Goal: Information Seeking & Learning: Learn about a topic

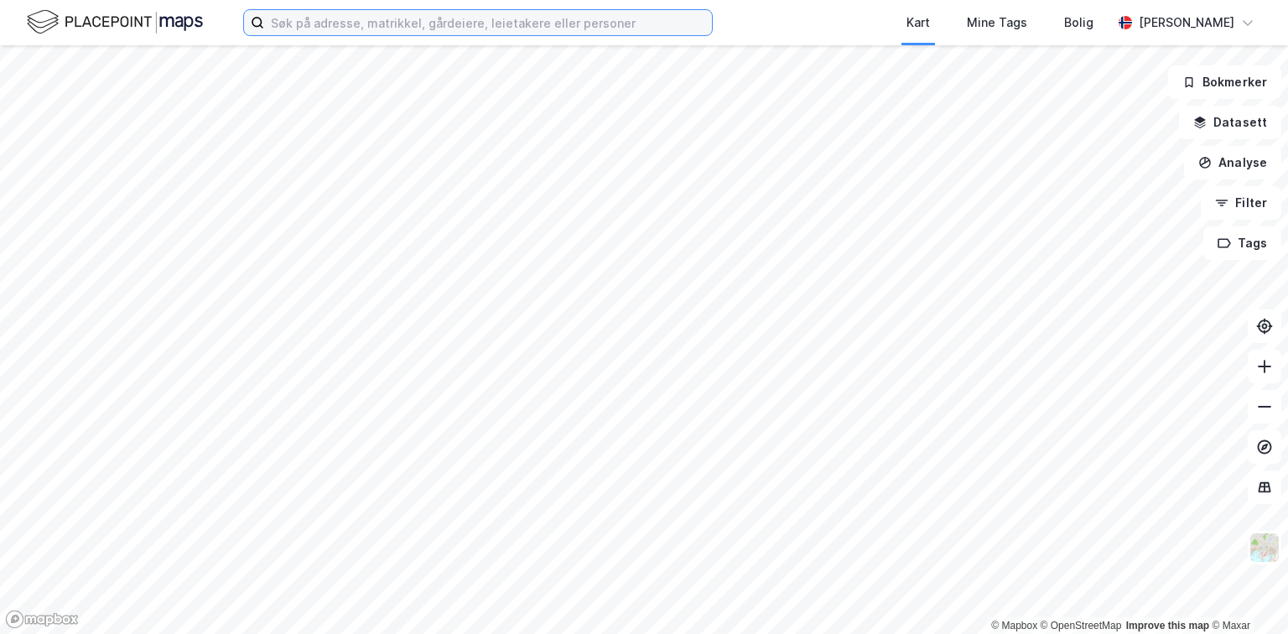
click at [481, 20] on input at bounding box center [488, 22] width 448 height 25
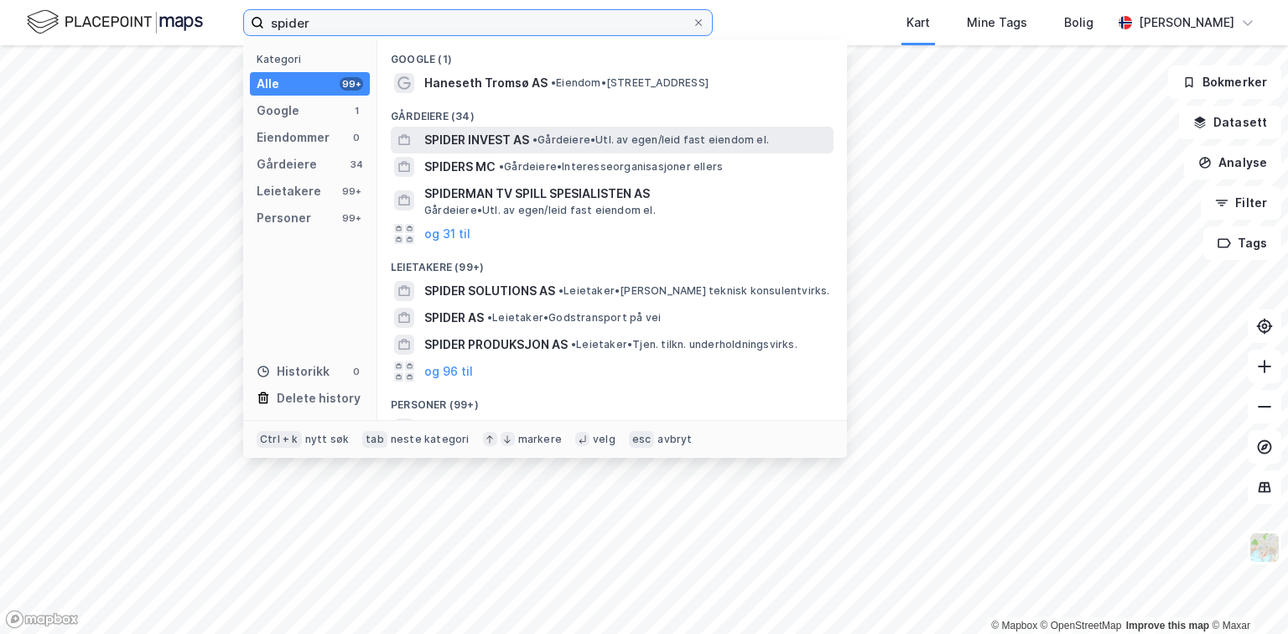
type input "spider"
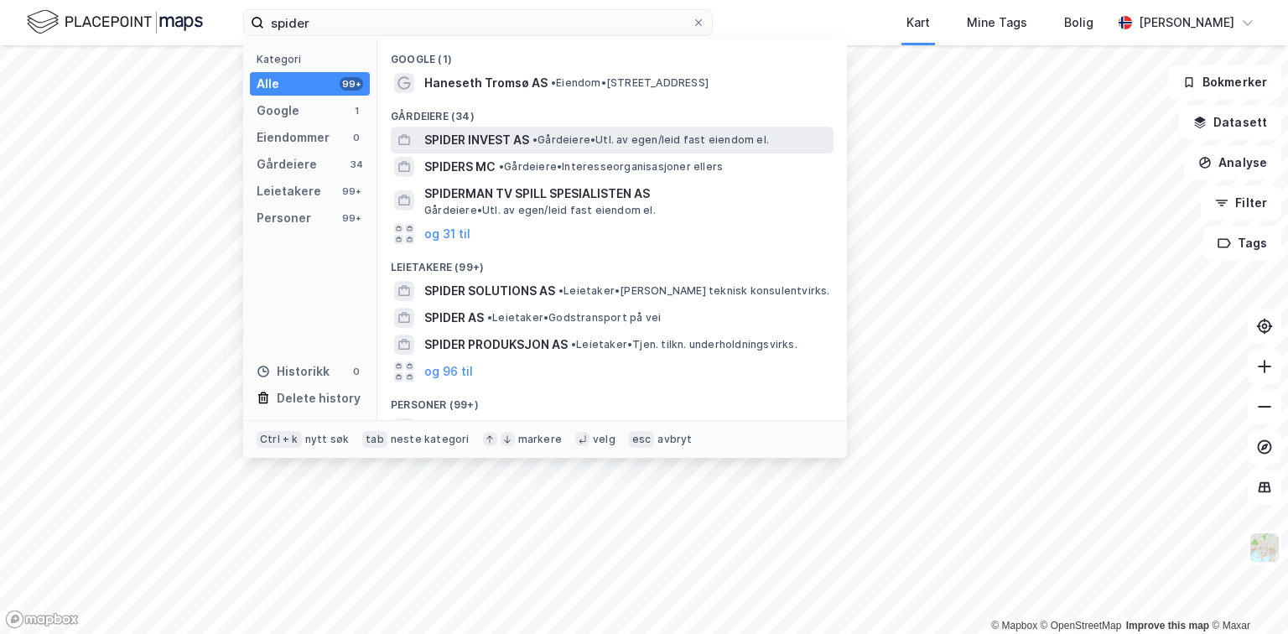
click at [470, 146] on span "SPIDER INVEST AS" at bounding box center [476, 140] width 105 height 20
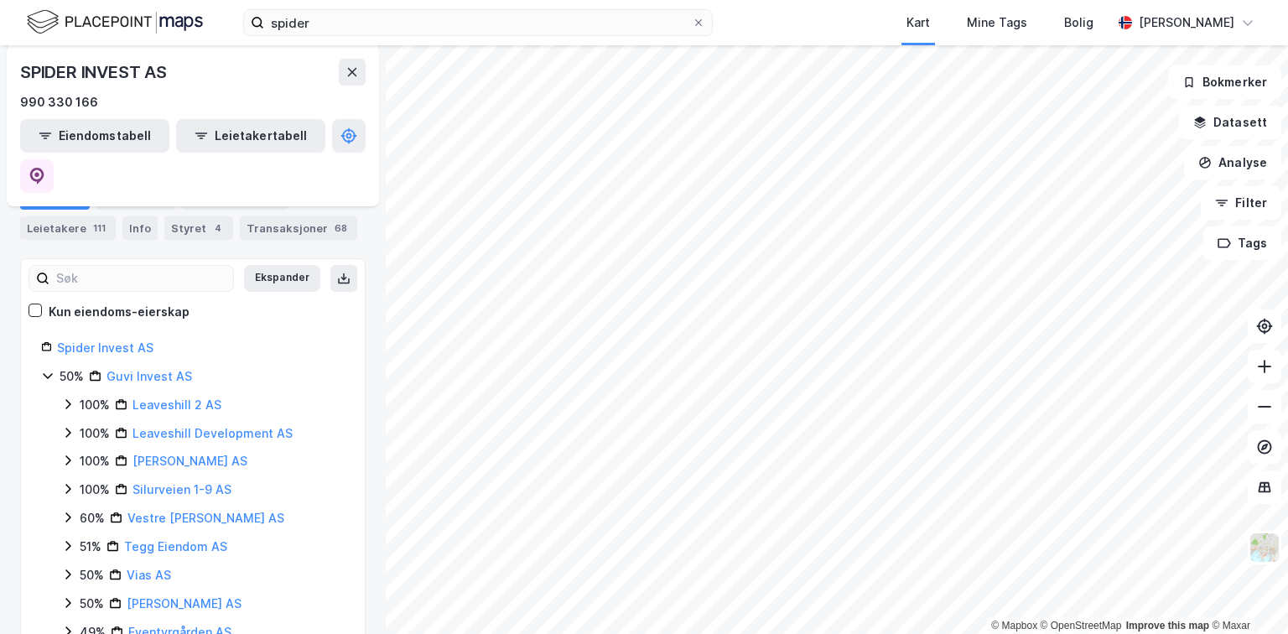
scroll to position [194, 0]
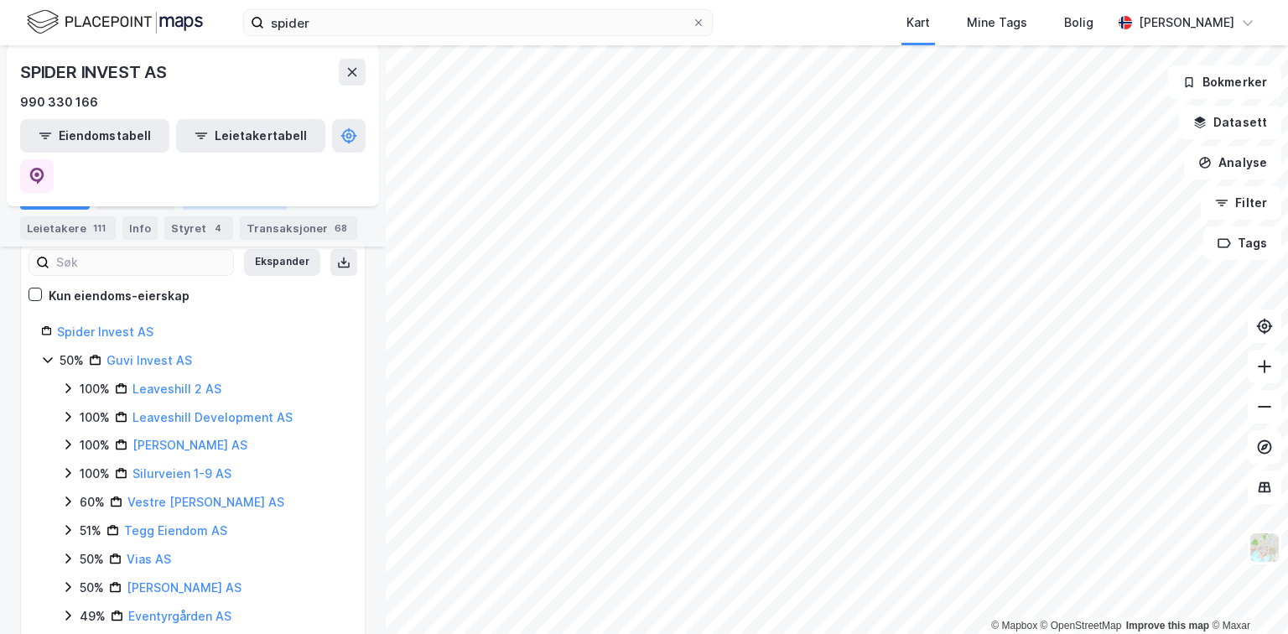
click at [216, 198] on div "Eiendommer 34" at bounding box center [235, 197] width 106 height 23
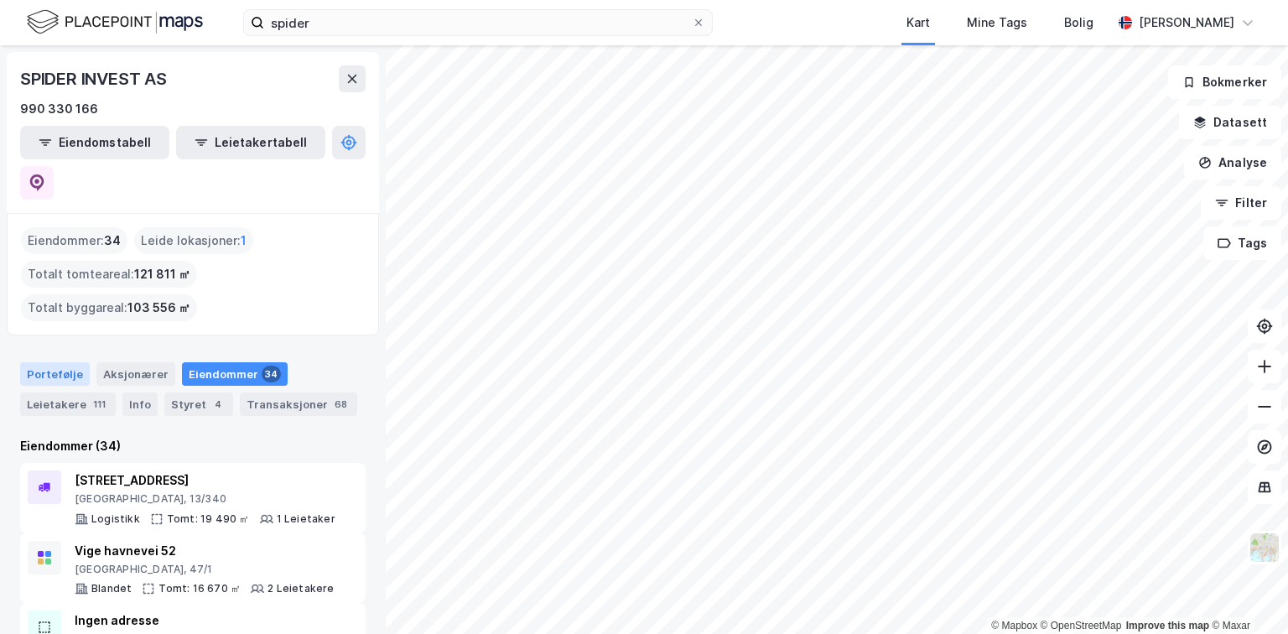
click at [57, 362] on div "Portefølje" at bounding box center [55, 373] width 70 height 23
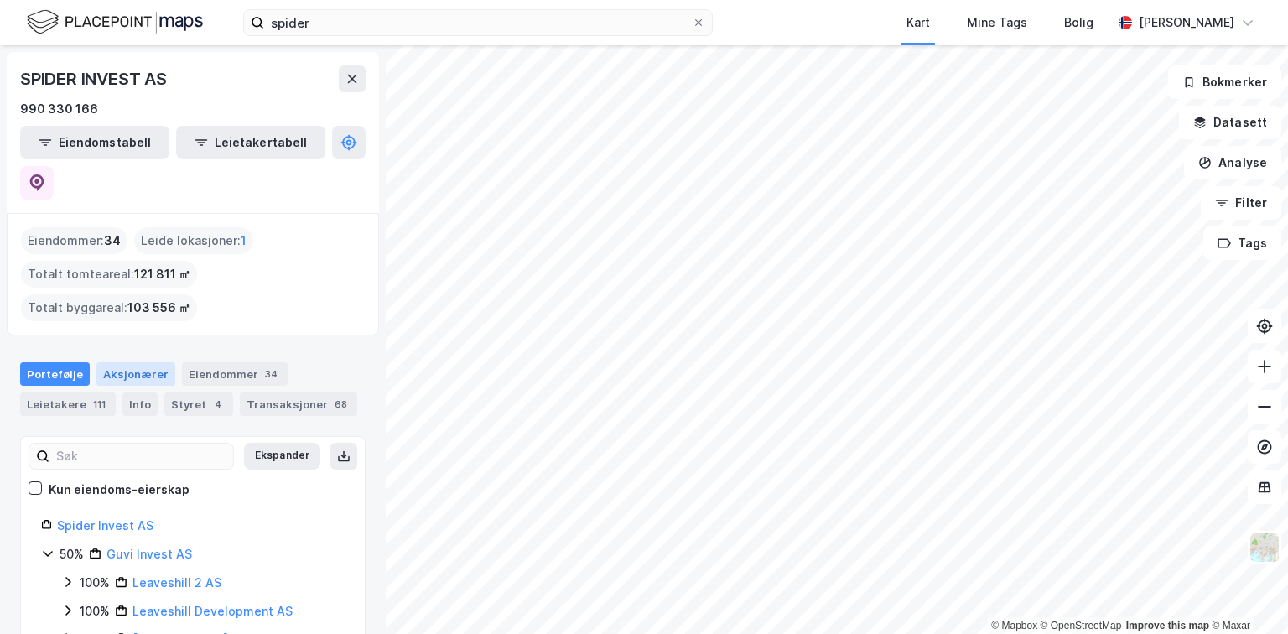
click at [120, 362] on div "Aksjonærer" at bounding box center [135, 373] width 79 height 23
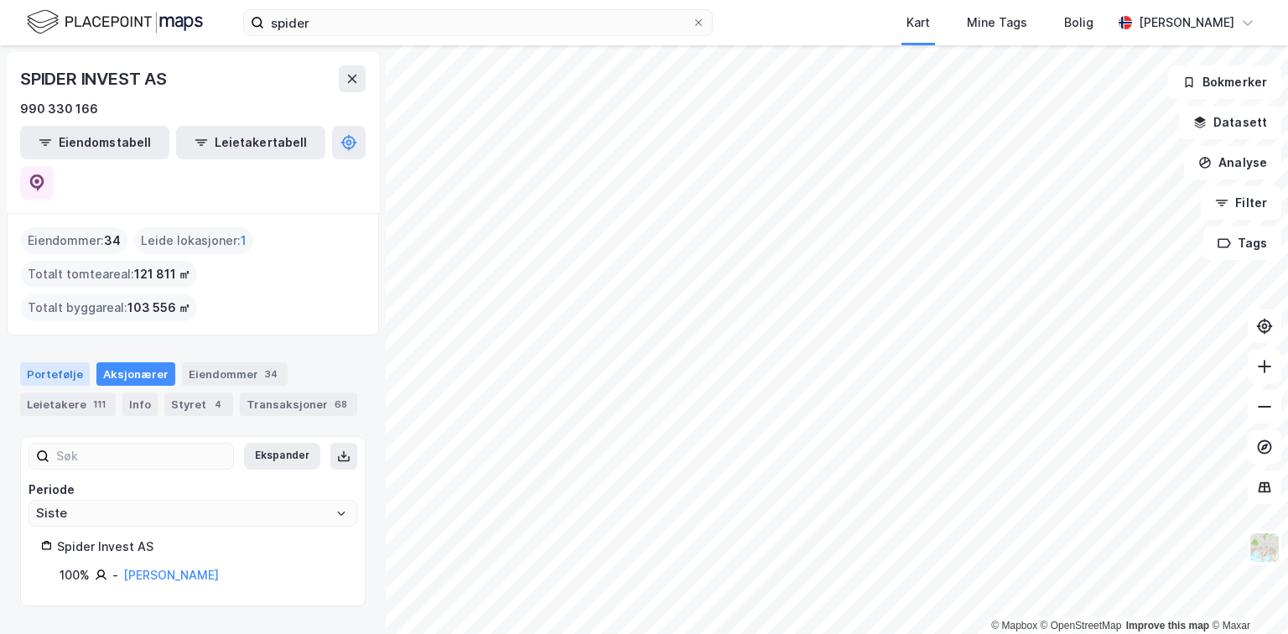
click at [41, 362] on div "Portefølje" at bounding box center [55, 373] width 70 height 23
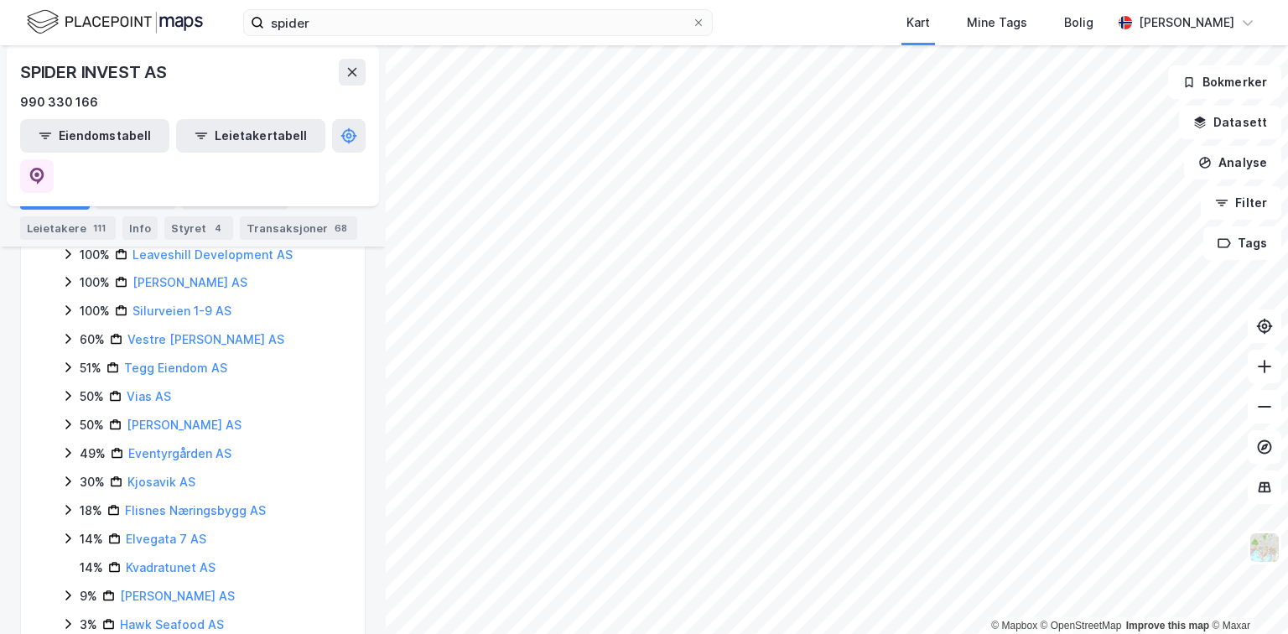
scroll to position [371, 0]
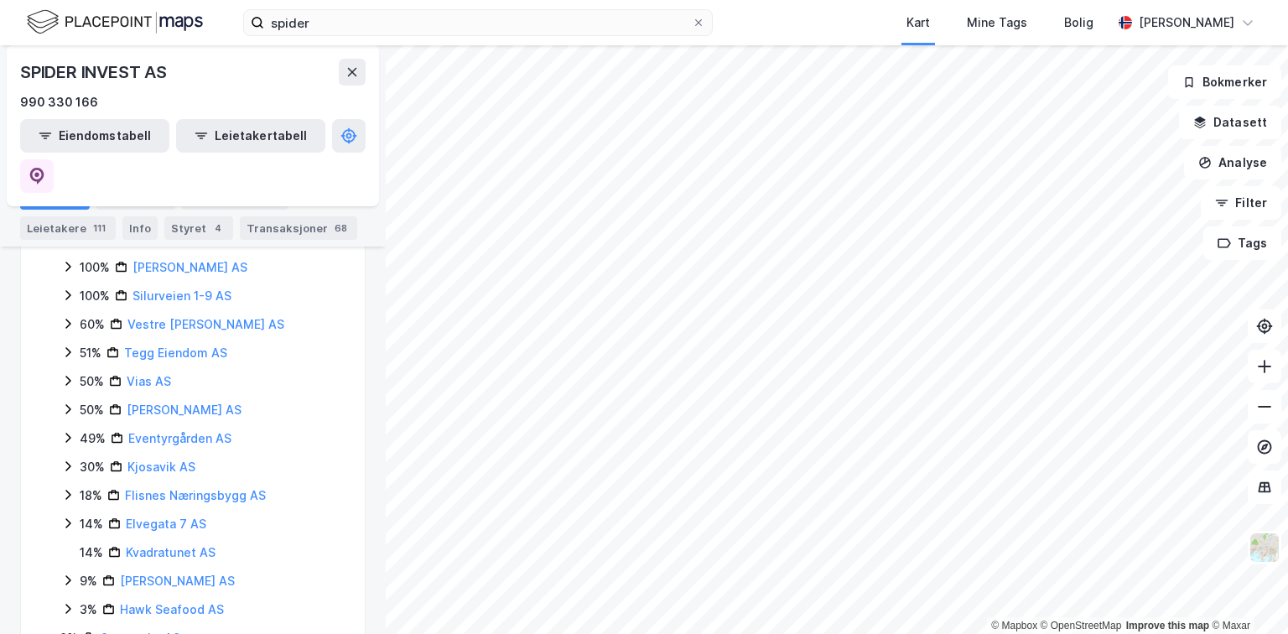
click at [66, 374] on icon at bounding box center [67, 380] width 13 height 13
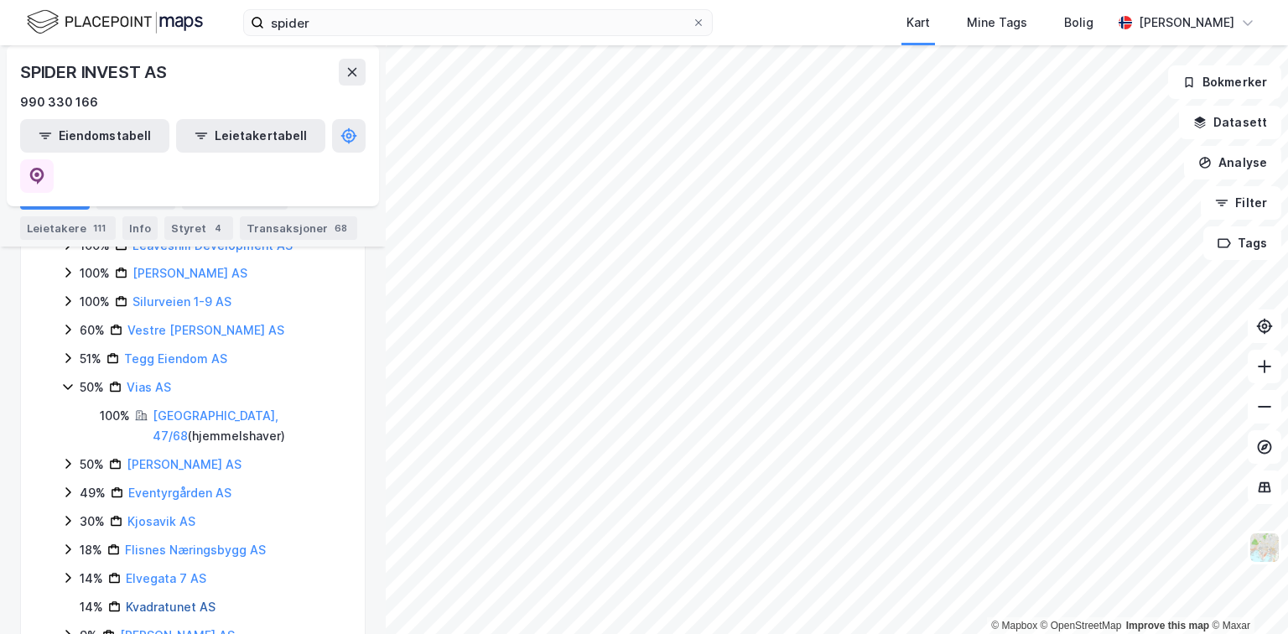
scroll to position [402, 0]
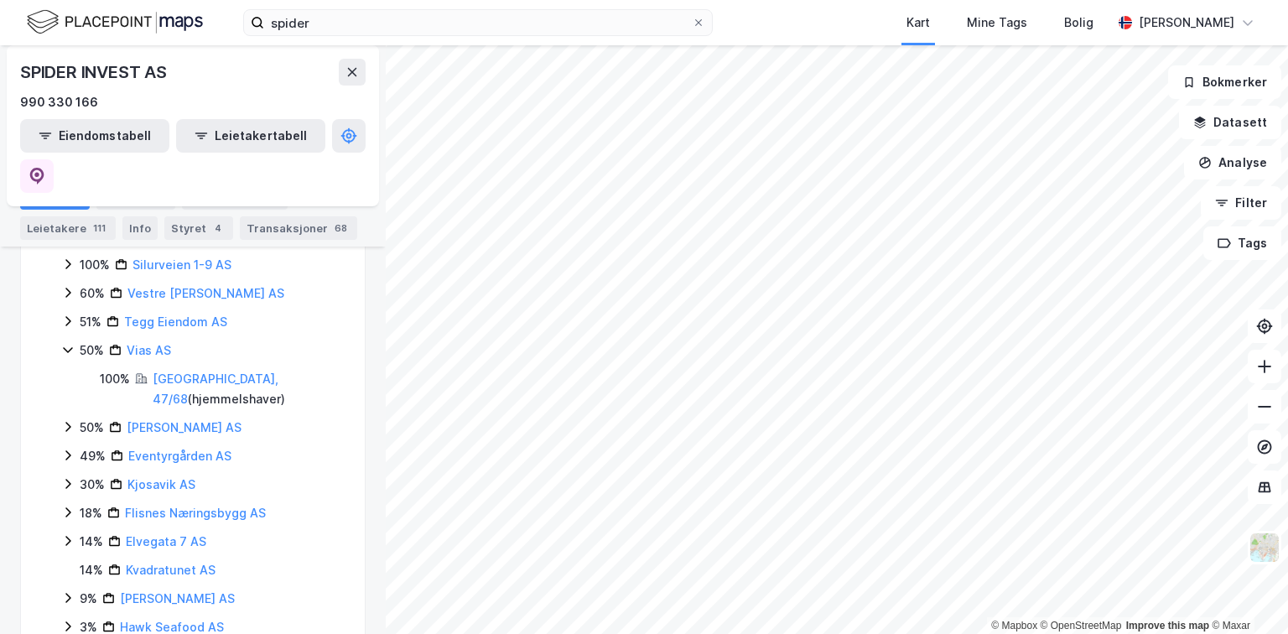
click at [68, 422] on icon at bounding box center [67, 427] width 5 height 10
click at [72, 420] on icon at bounding box center [67, 426] width 13 height 13
click at [70, 347] on icon at bounding box center [67, 350] width 9 height 6
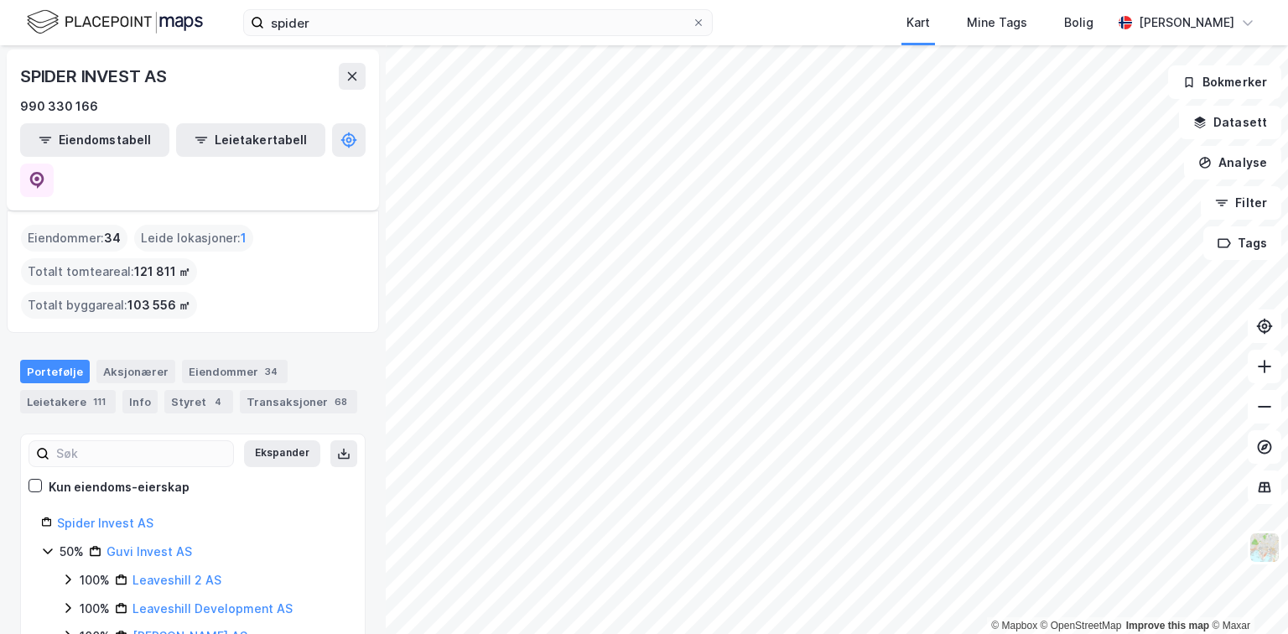
scroll to position [0, 0]
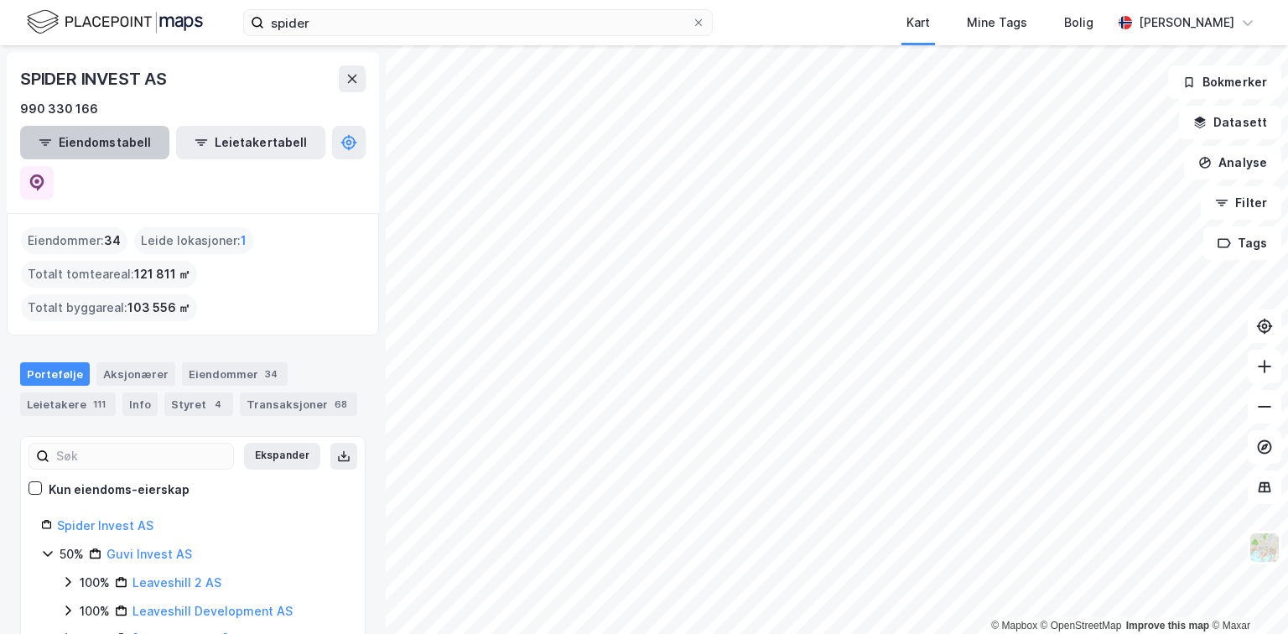
click at [99, 146] on button "Eiendomstabell" at bounding box center [94, 143] width 149 height 34
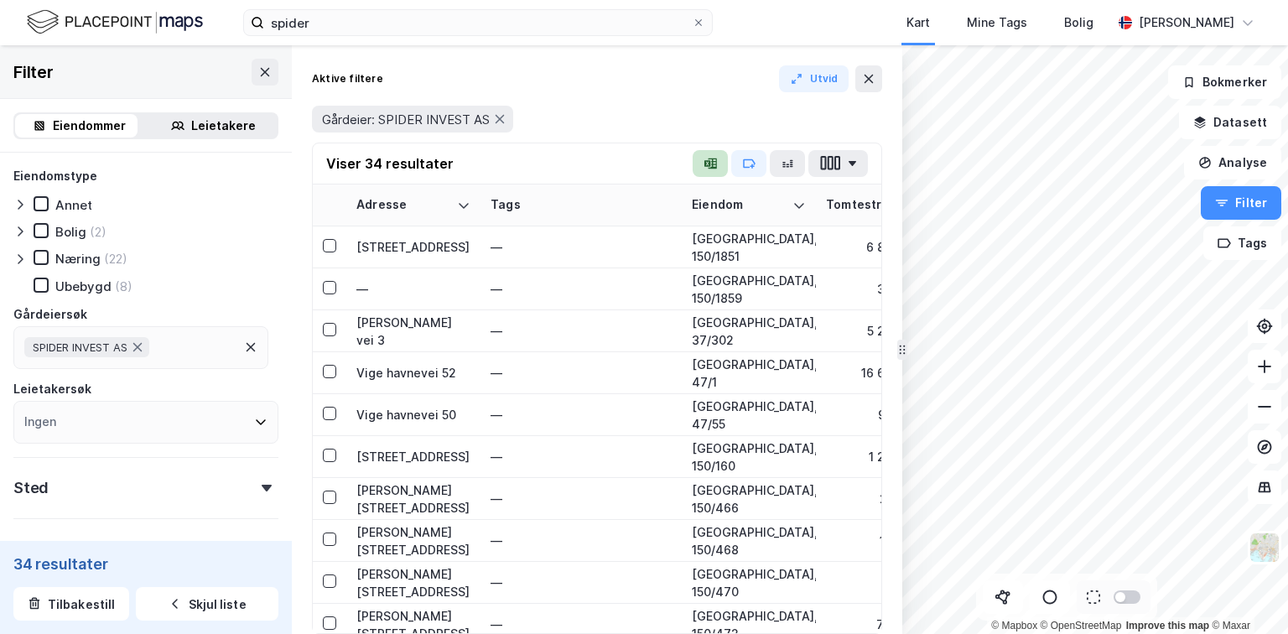
click at [706, 161] on icon "button" at bounding box center [707, 163] width 7 height 7
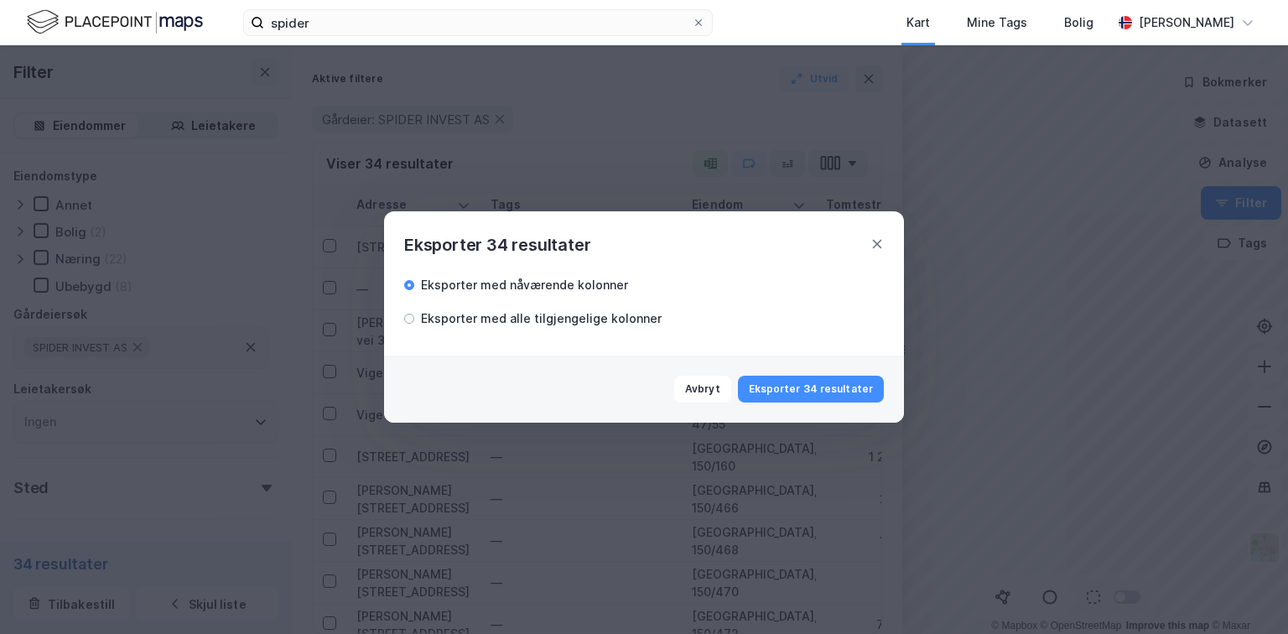
click at [467, 320] on div "Eksporter med alle tilgjengelige kolonner" at bounding box center [541, 319] width 241 height 20
click at [504, 283] on div "Eksporter med nåværende kolonner" at bounding box center [524, 285] width 207 height 20
click at [803, 381] on button "Eksporter 34 resultater" at bounding box center [811, 389] width 146 height 27
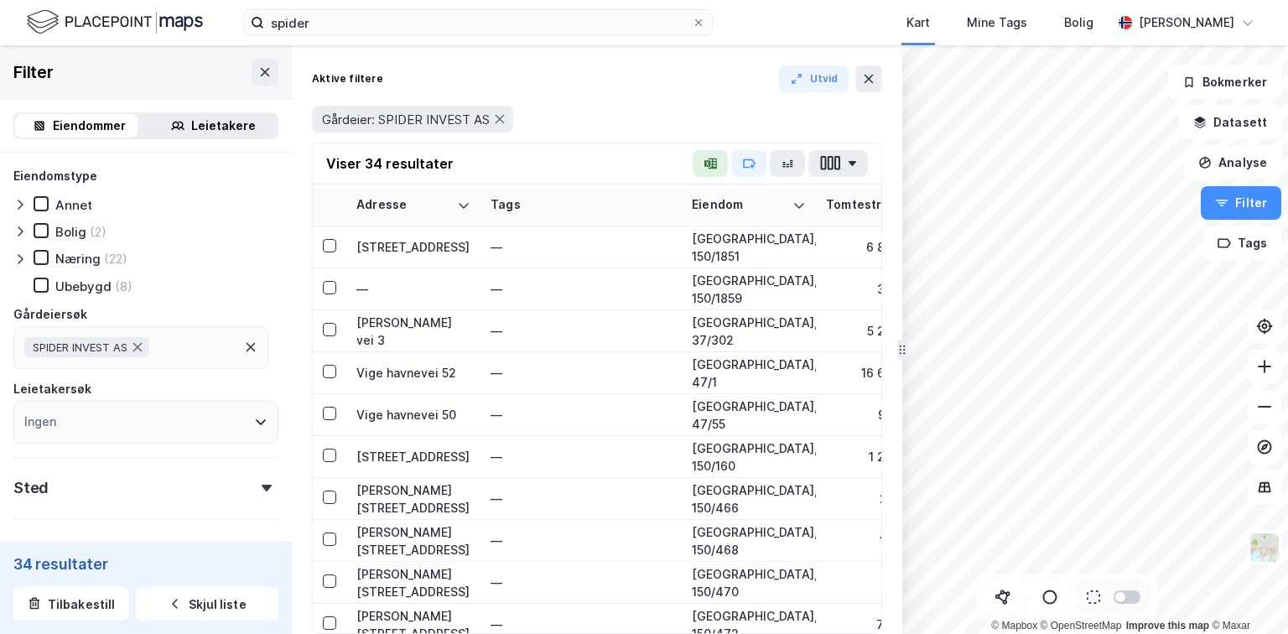
click at [210, 119] on div "Leietakere" at bounding box center [223, 126] width 65 height 20
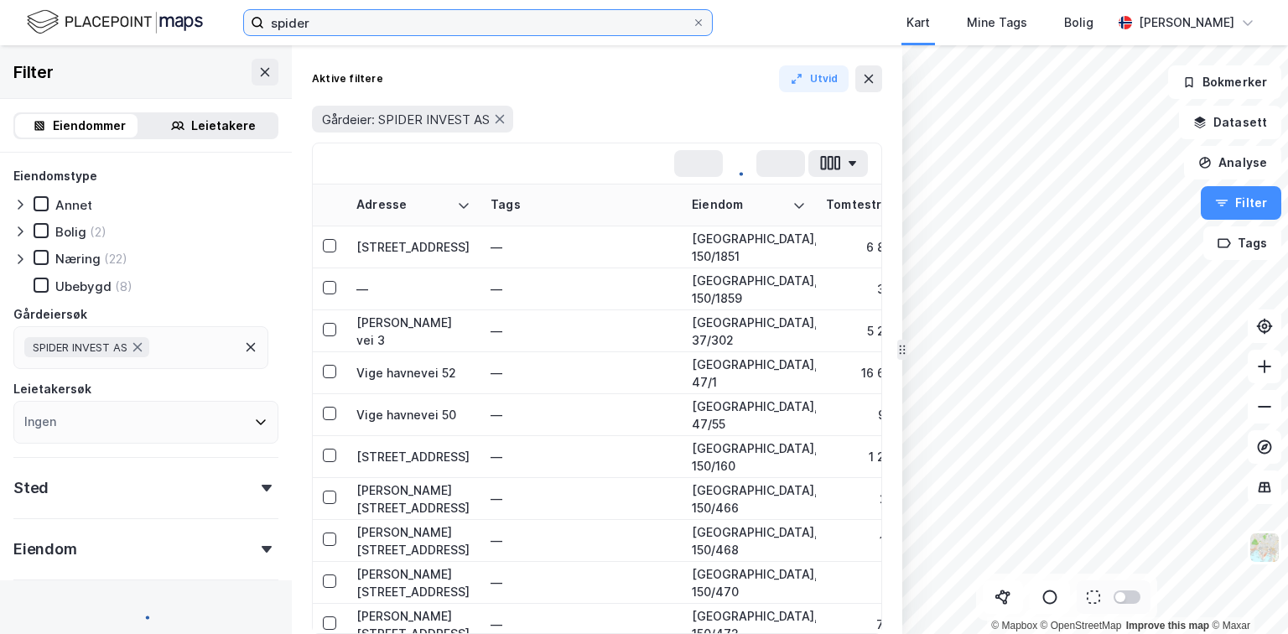
click at [344, 17] on input "spider" at bounding box center [478, 22] width 428 height 25
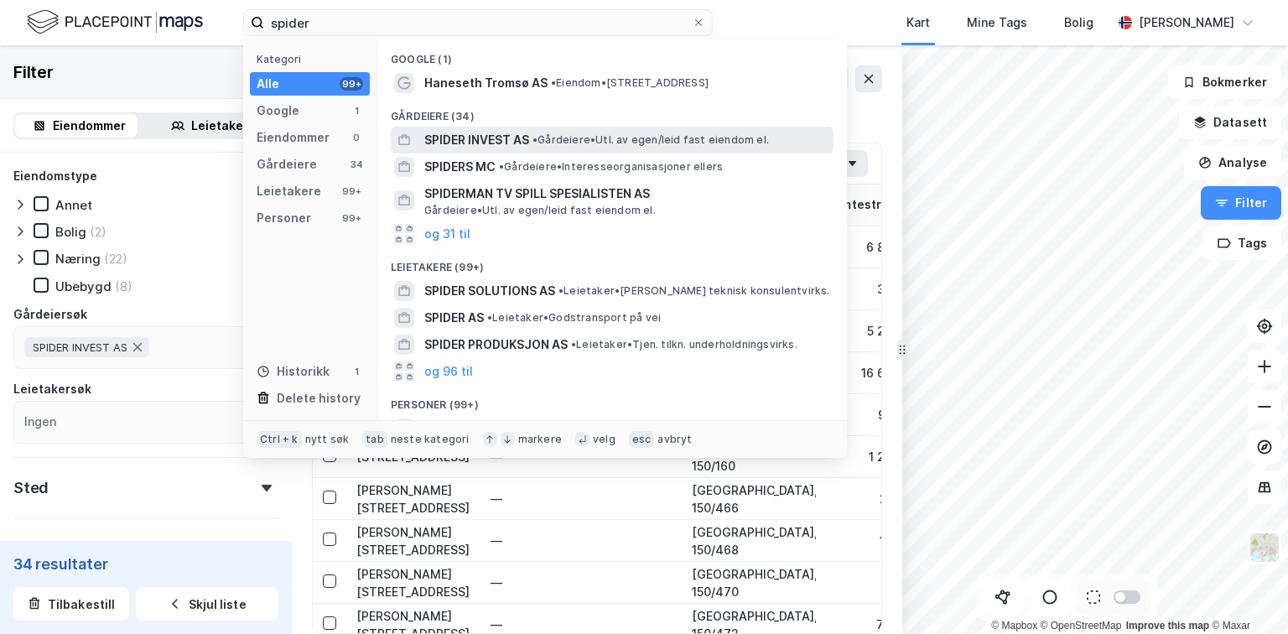
click at [474, 136] on span "SPIDER INVEST AS" at bounding box center [476, 140] width 105 height 20
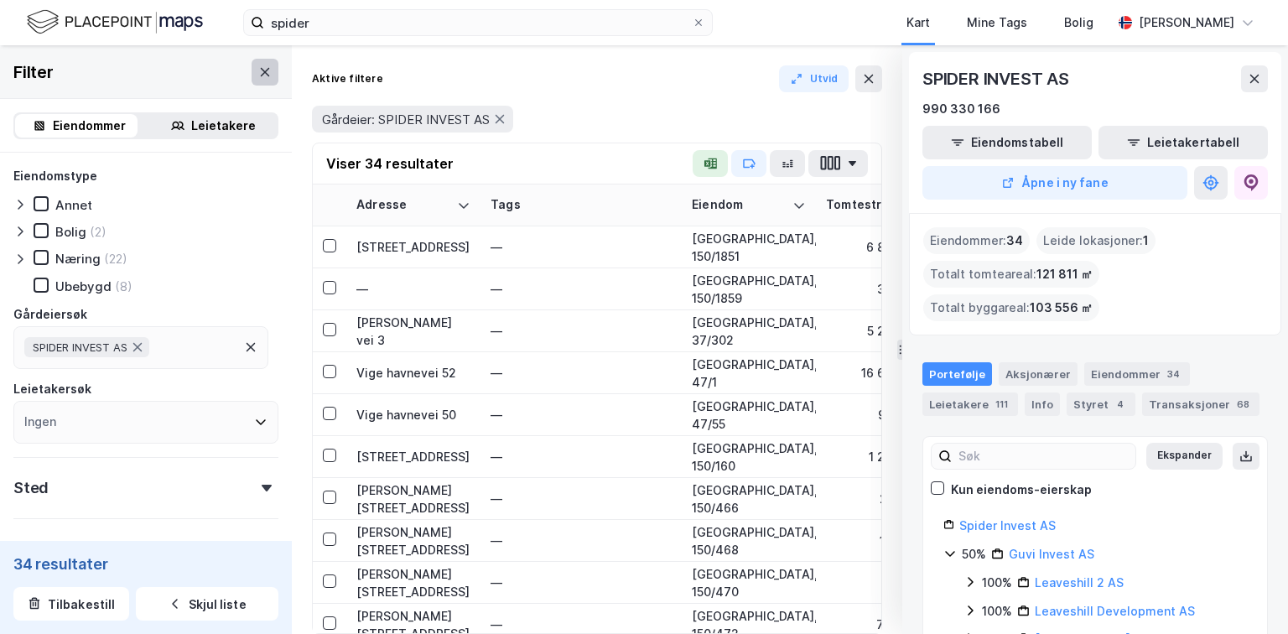
click at [258, 70] on icon at bounding box center [264, 71] width 13 height 13
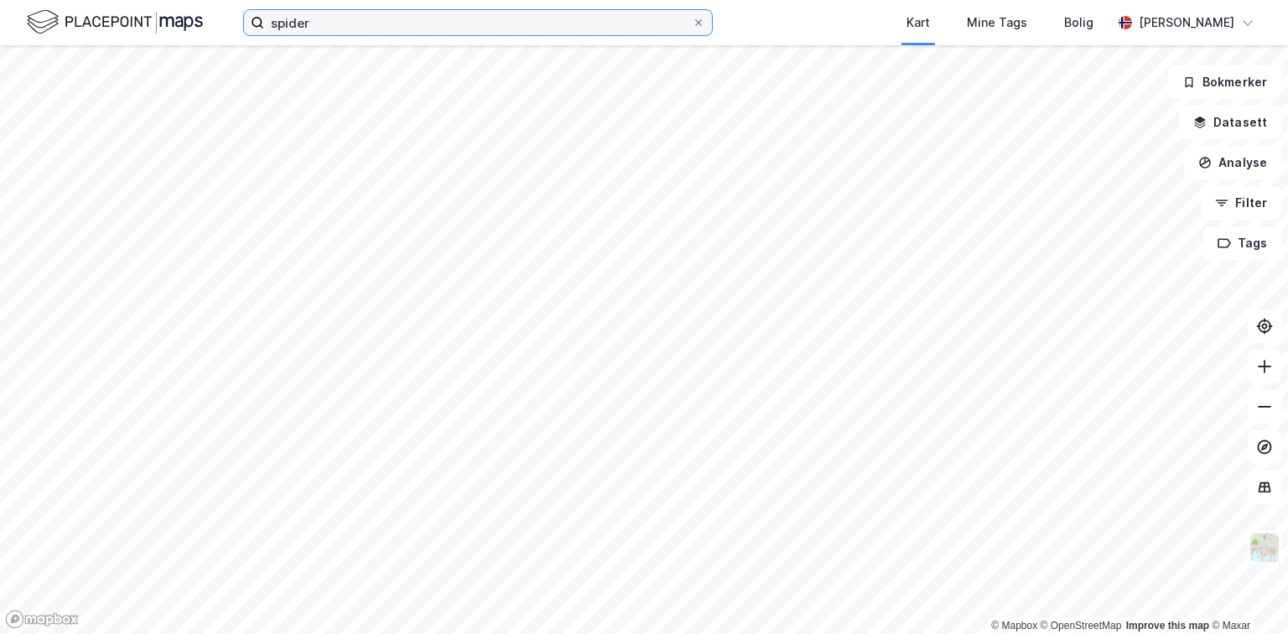
click at [330, 34] on input "spider" at bounding box center [478, 22] width 428 height 25
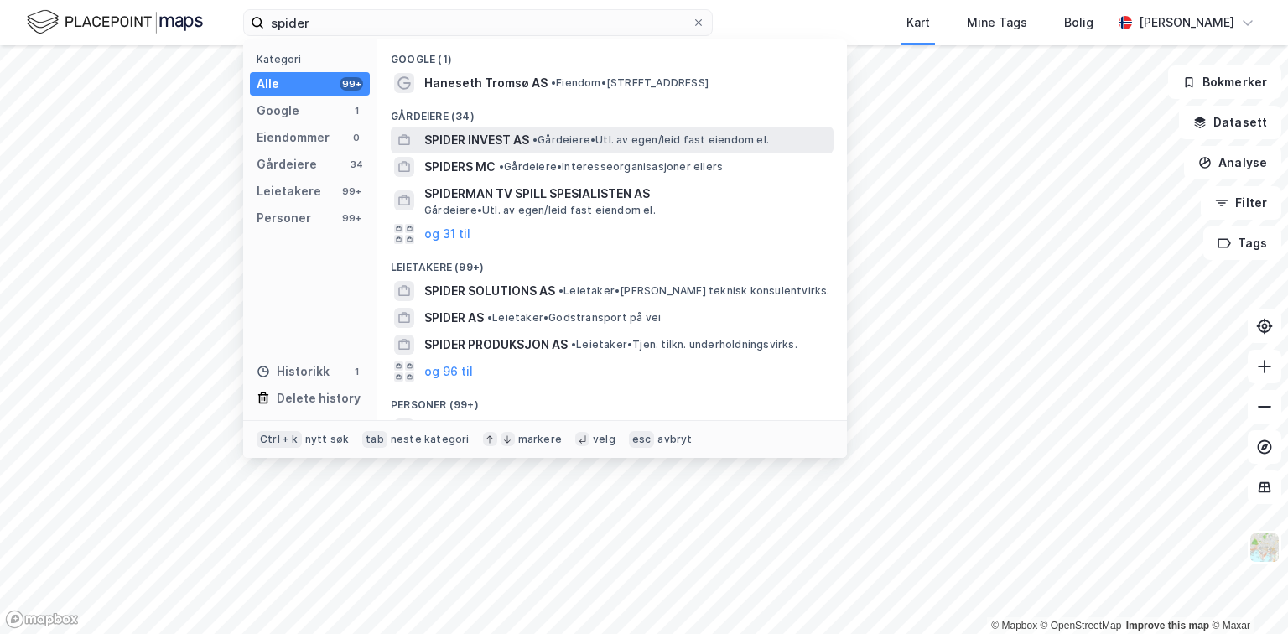
click at [473, 138] on span "SPIDER INVEST AS" at bounding box center [476, 140] width 105 height 20
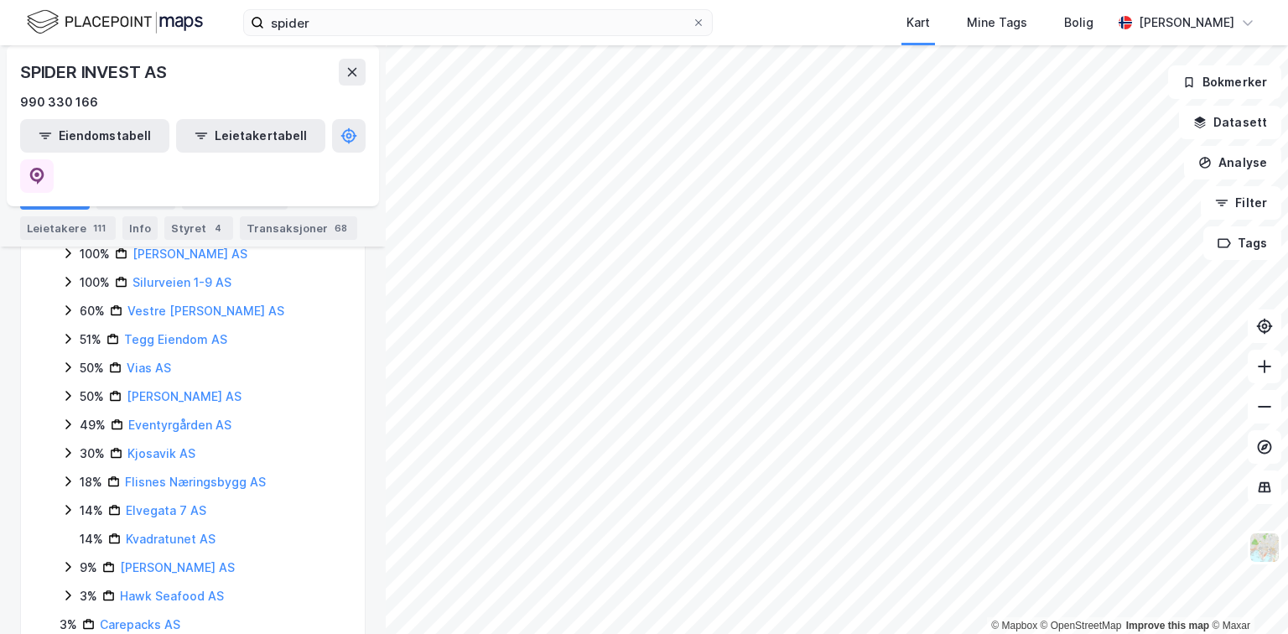
scroll to position [319, 0]
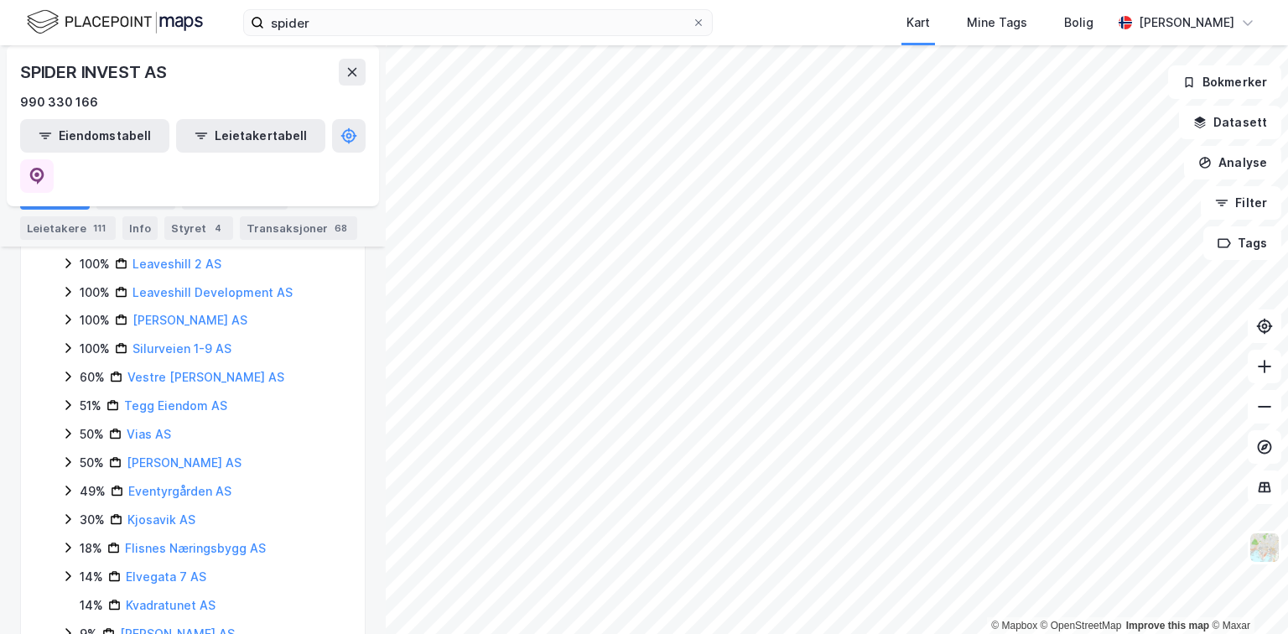
click at [54, 191] on div "Portefølje" at bounding box center [55, 197] width 70 height 23
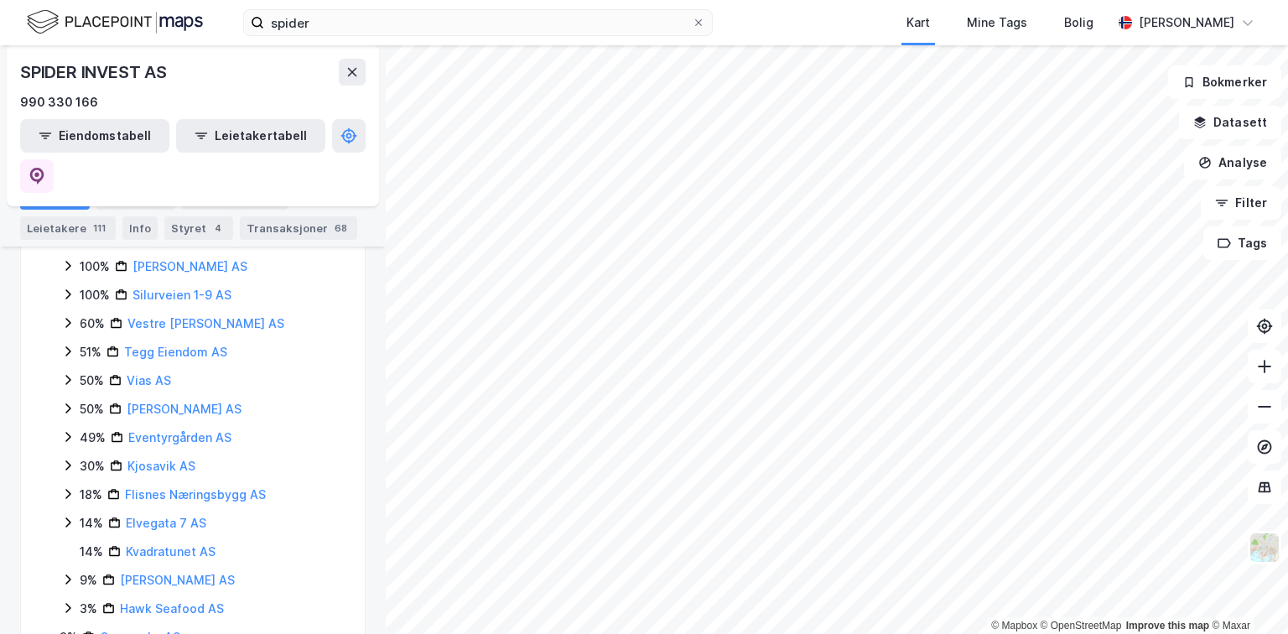
scroll to position [305, 0]
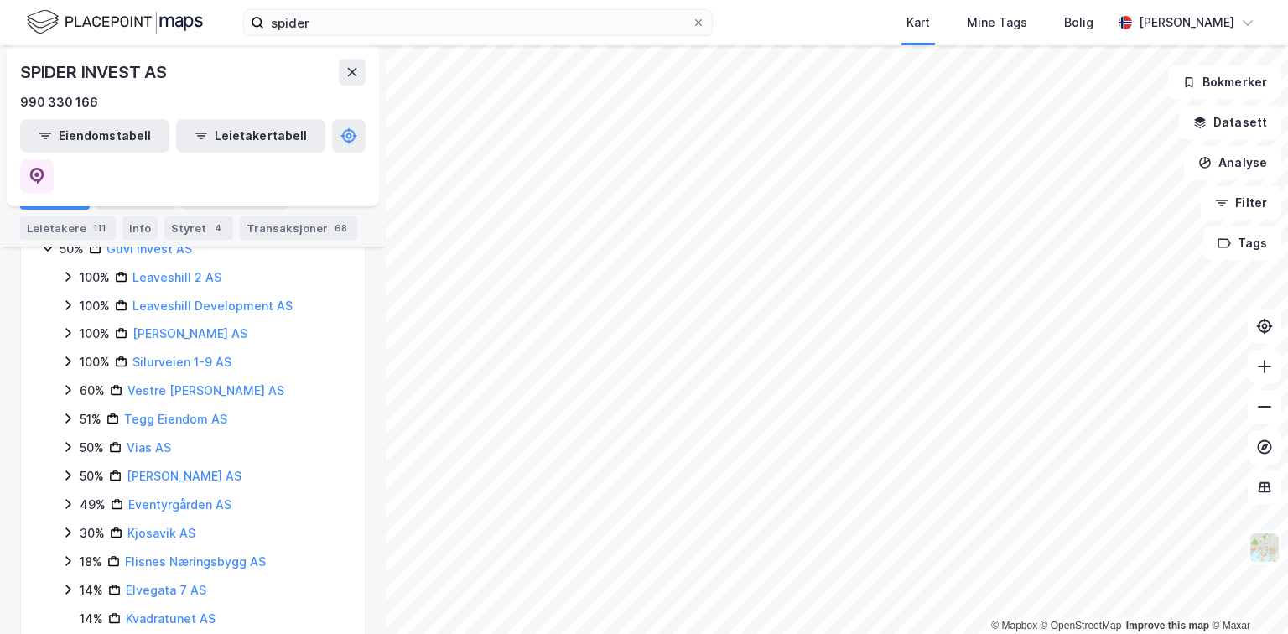
click at [68, 497] on icon at bounding box center [67, 503] width 13 height 13
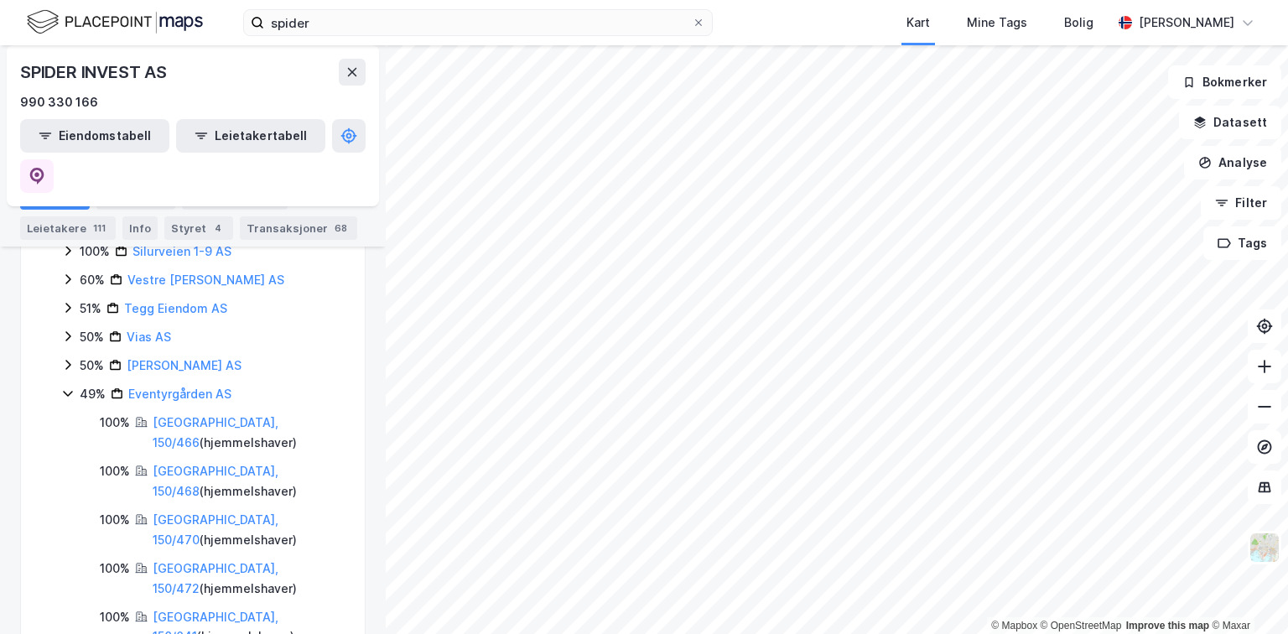
scroll to position [430, 0]
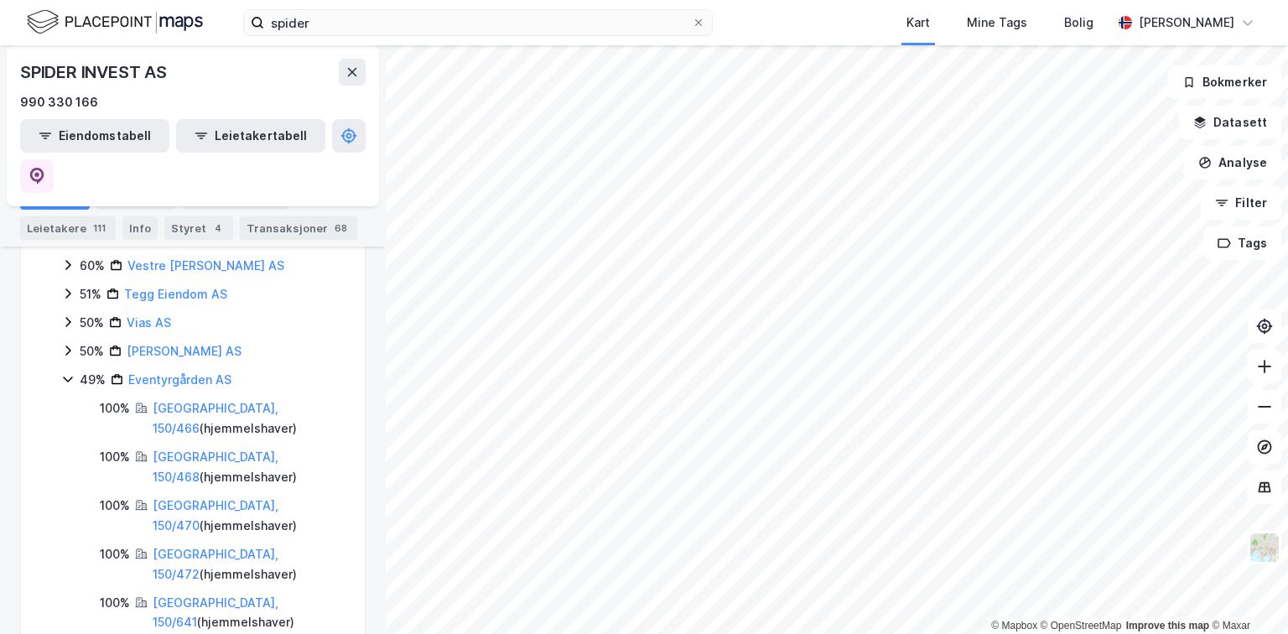
click at [65, 372] on icon at bounding box center [67, 378] width 13 height 13
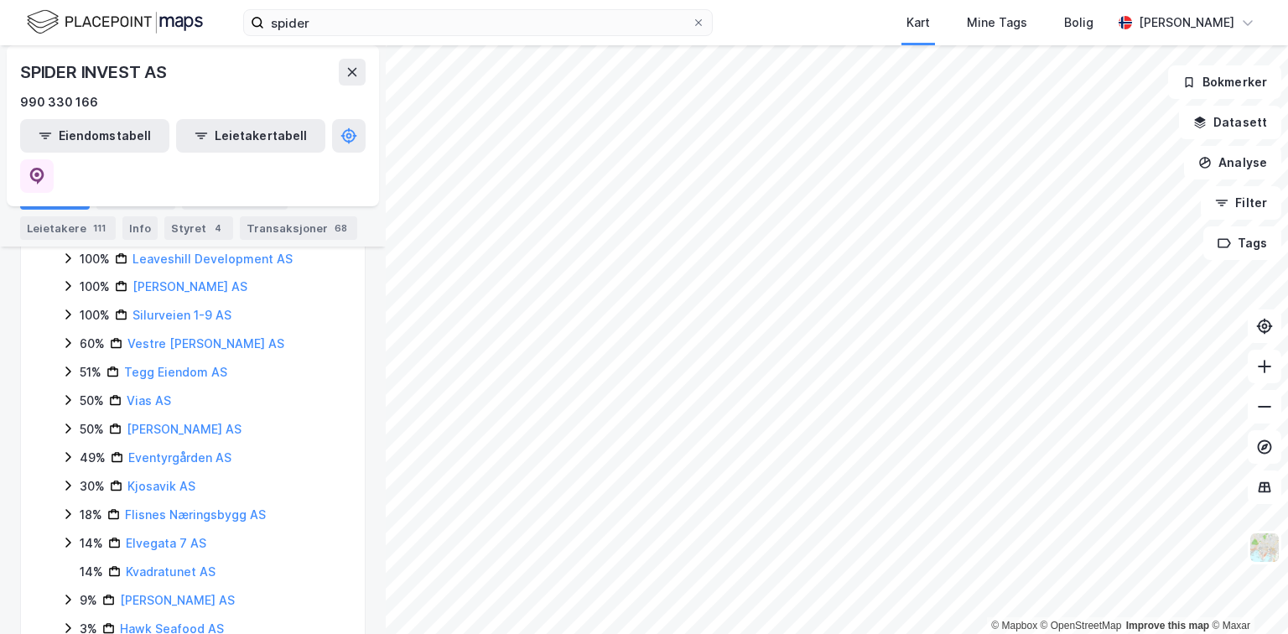
scroll to position [385, 0]
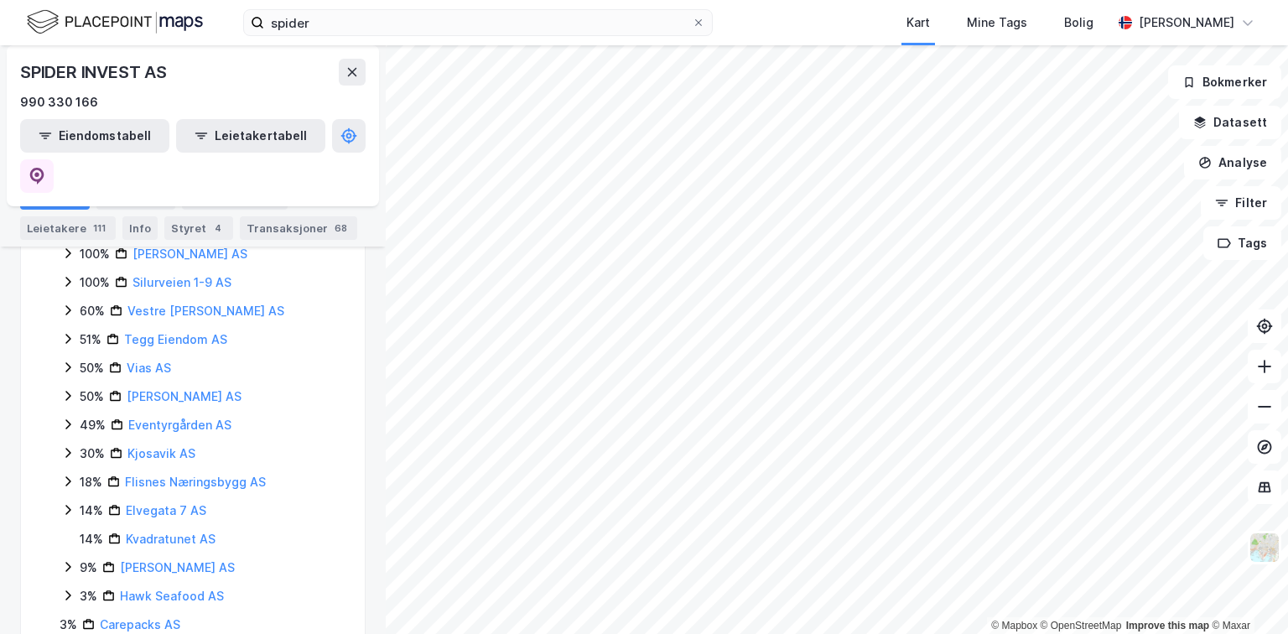
click at [65, 389] on icon at bounding box center [67, 395] width 13 height 13
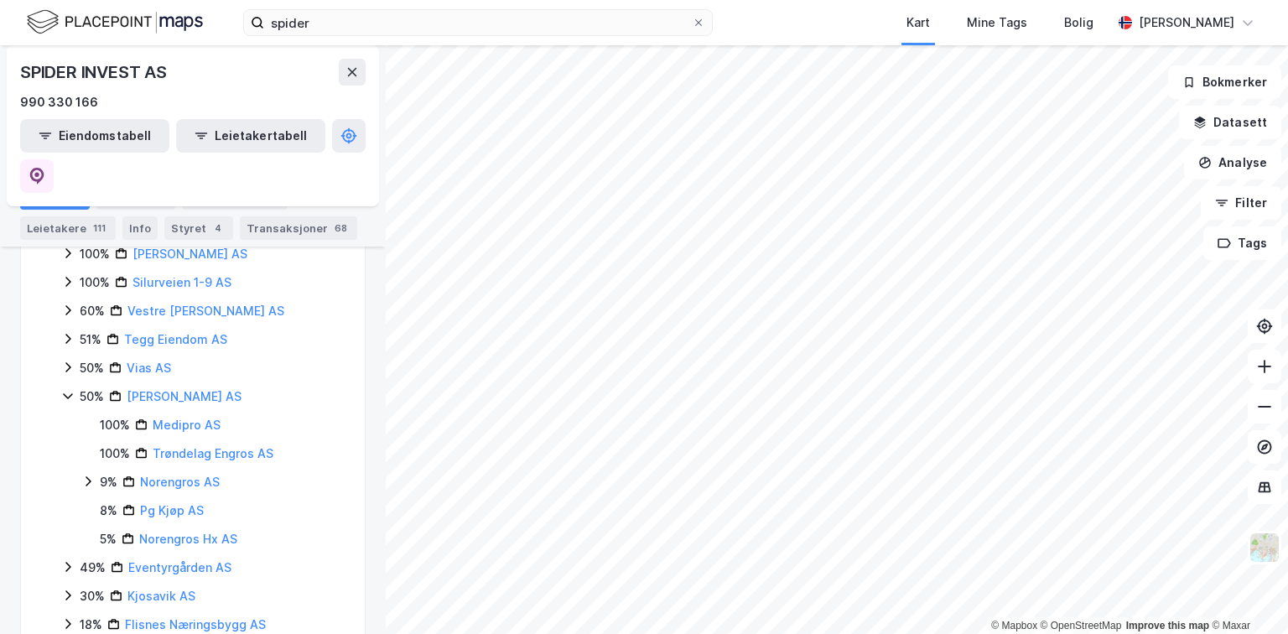
click at [67, 589] on icon at bounding box center [67, 595] width 13 height 13
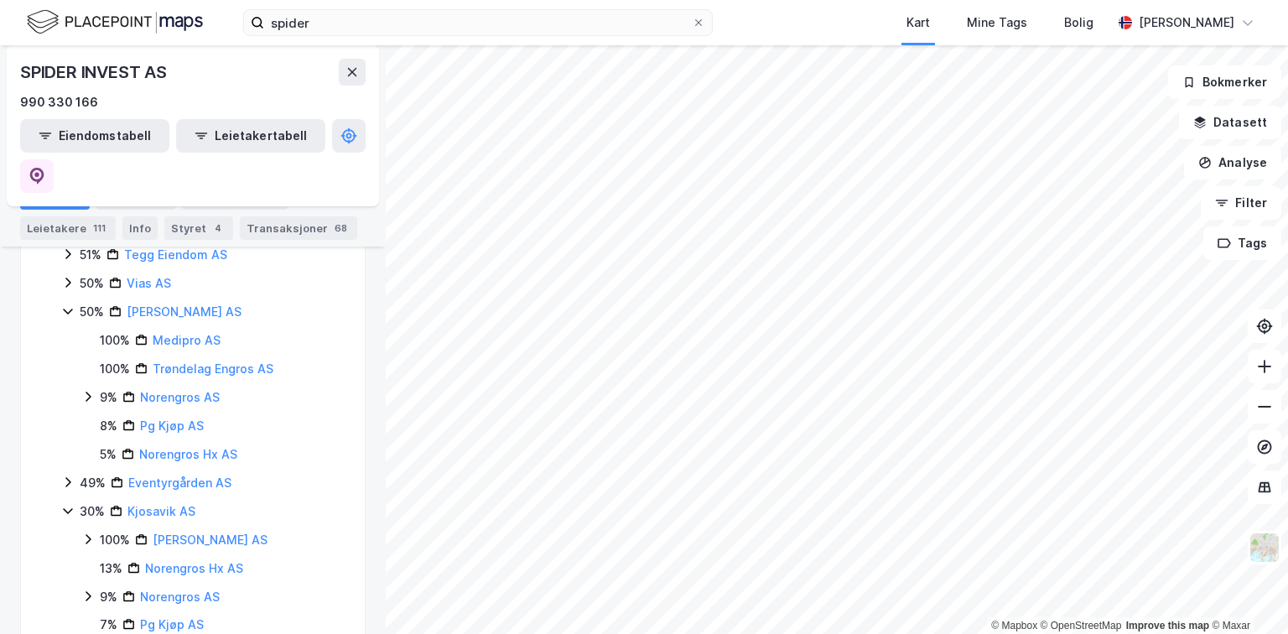
scroll to position [452, 0]
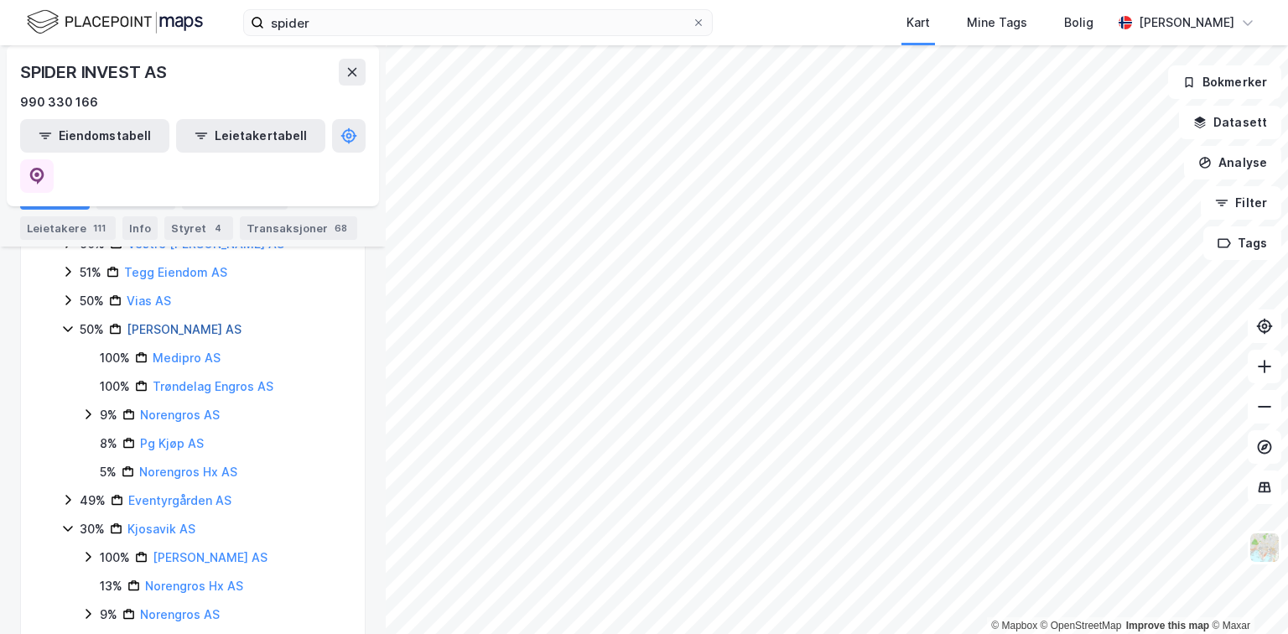
click at [169, 322] on link "[PERSON_NAME] AS" at bounding box center [184, 329] width 115 height 14
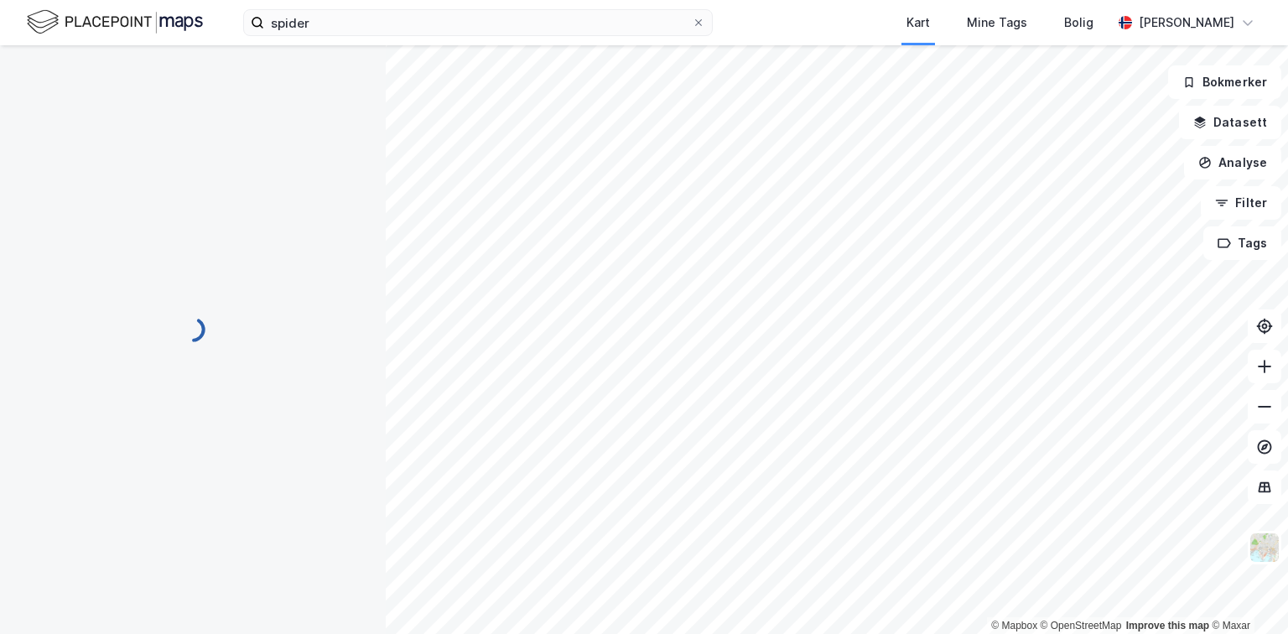
scroll to position [0, 0]
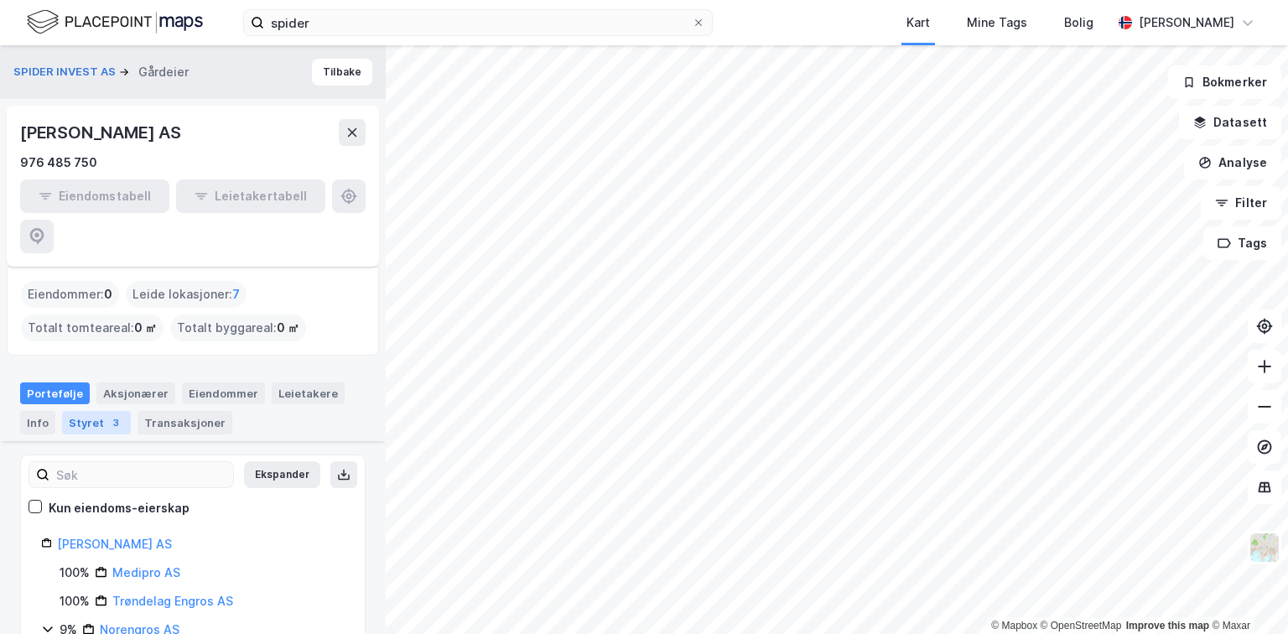
click at [81, 411] on div "Styret 3" at bounding box center [96, 422] width 69 height 23
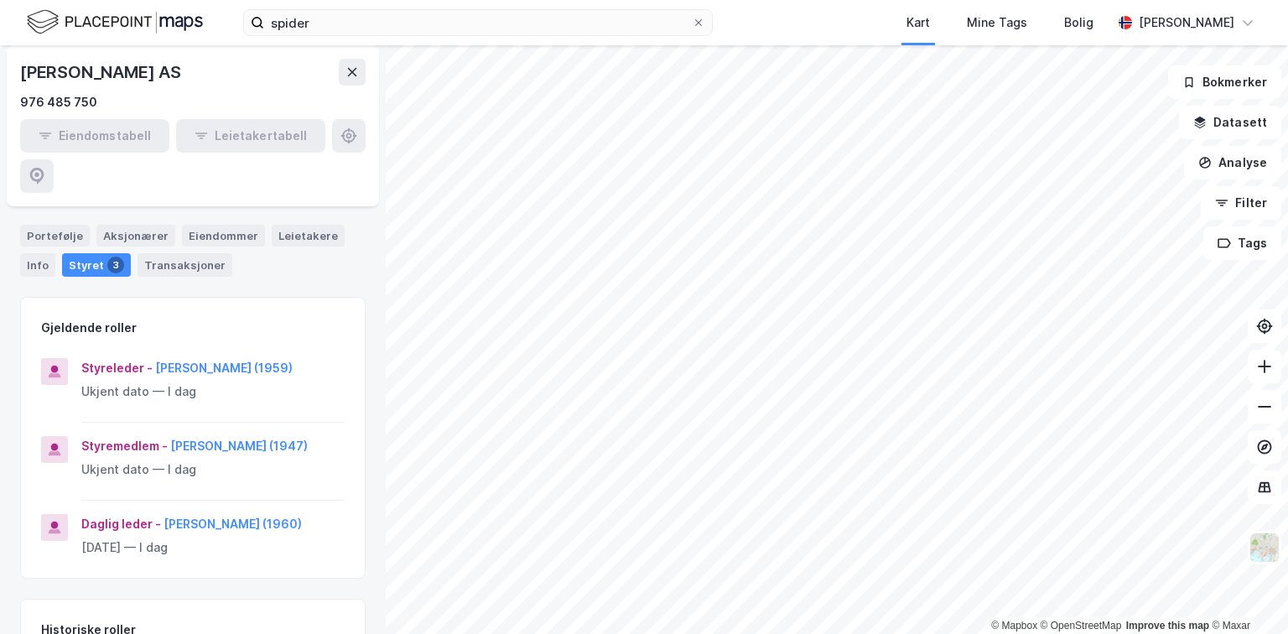
scroll to position [134, 0]
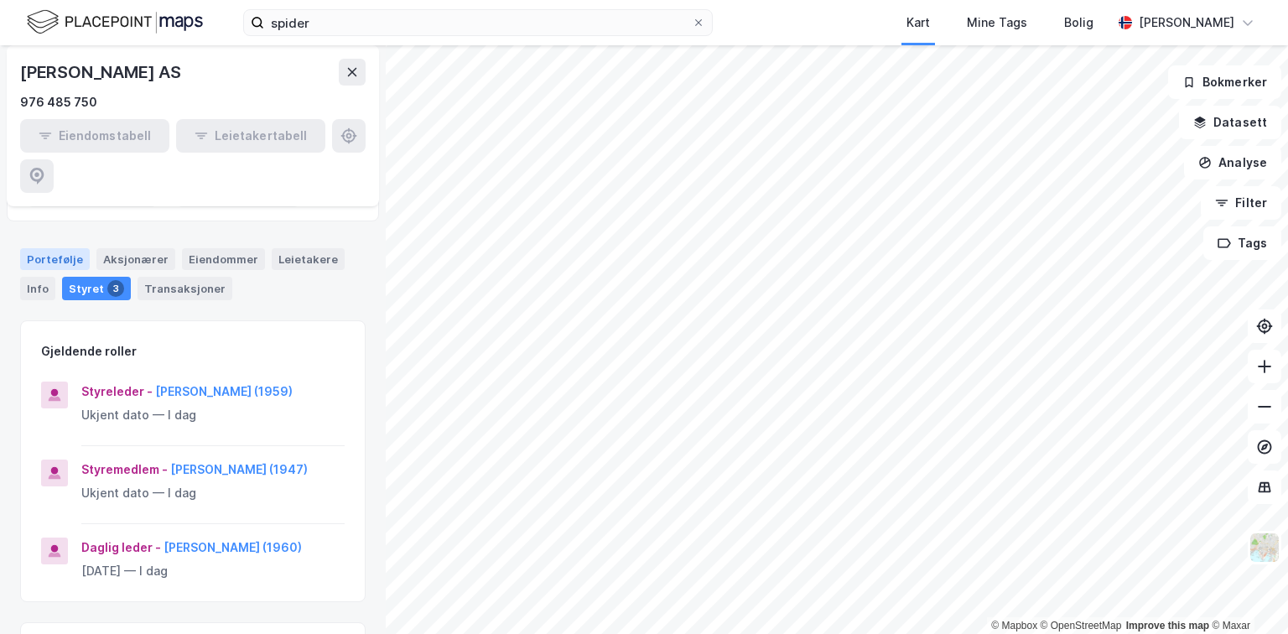
click at [46, 248] on div "Portefølje" at bounding box center [55, 259] width 70 height 22
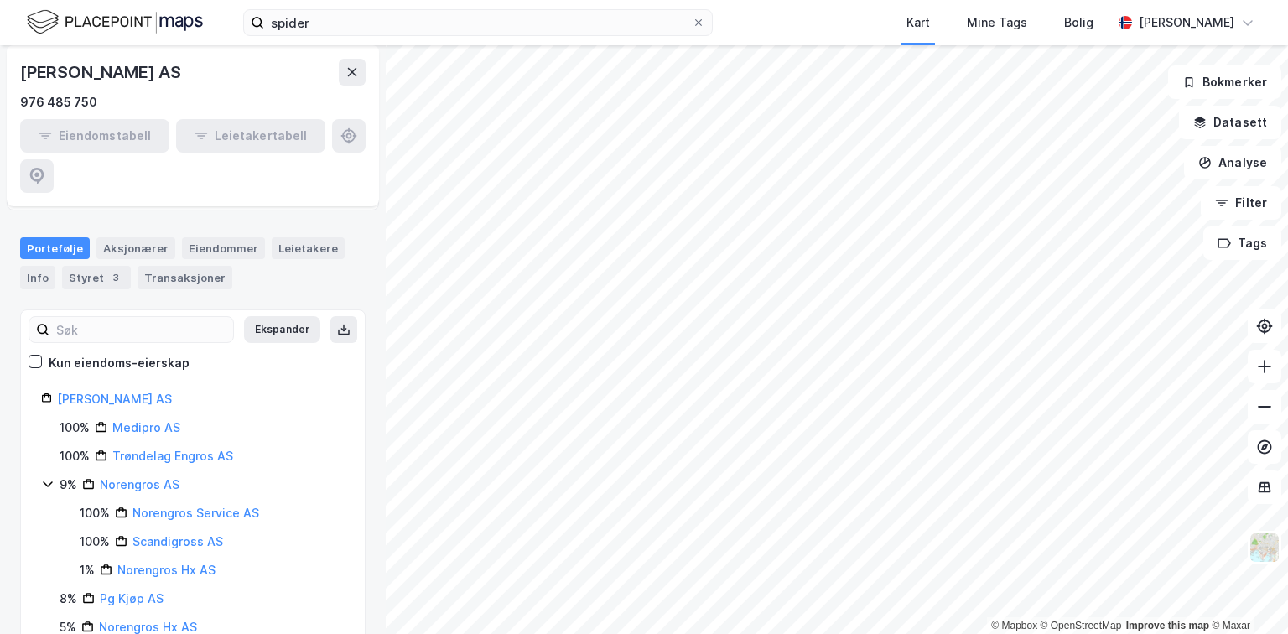
scroll to position [148, 0]
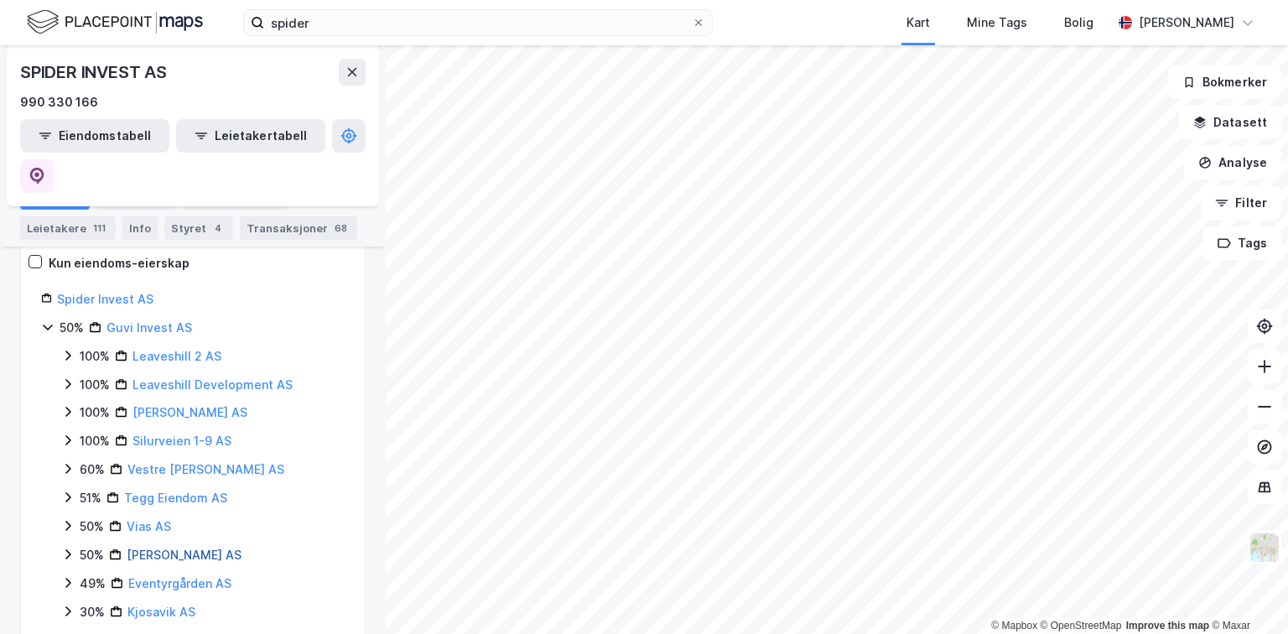
scroll to position [295, 0]
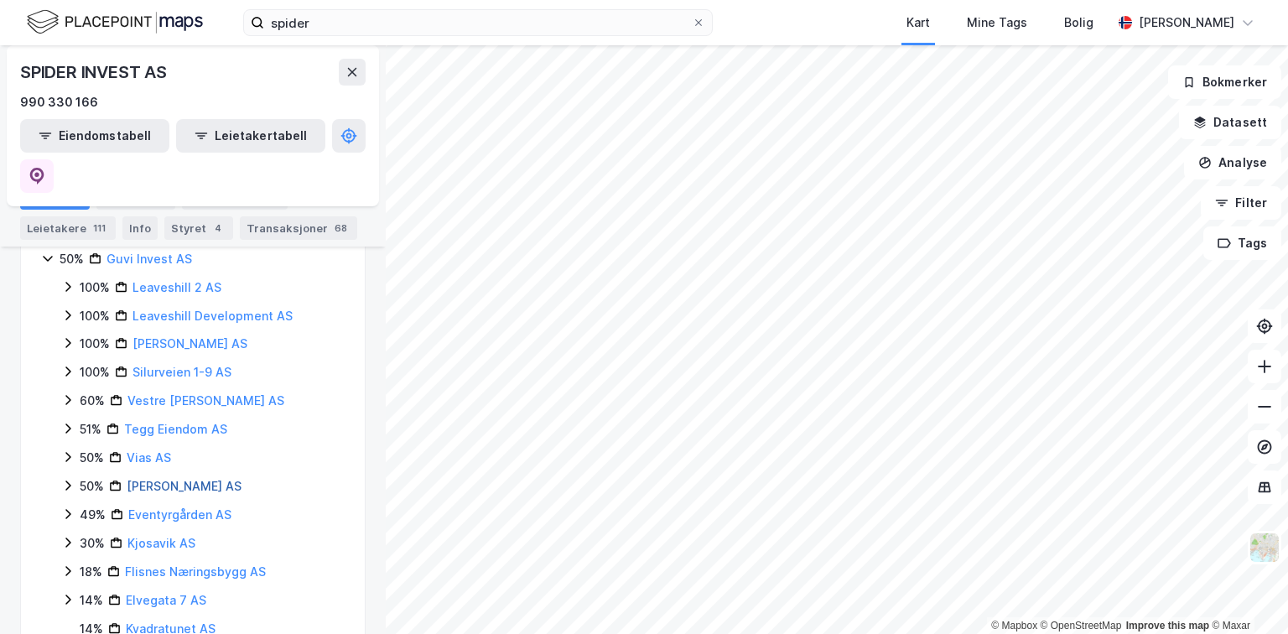
click at [166, 479] on link "[PERSON_NAME] AS" at bounding box center [184, 486] width 115 height 14
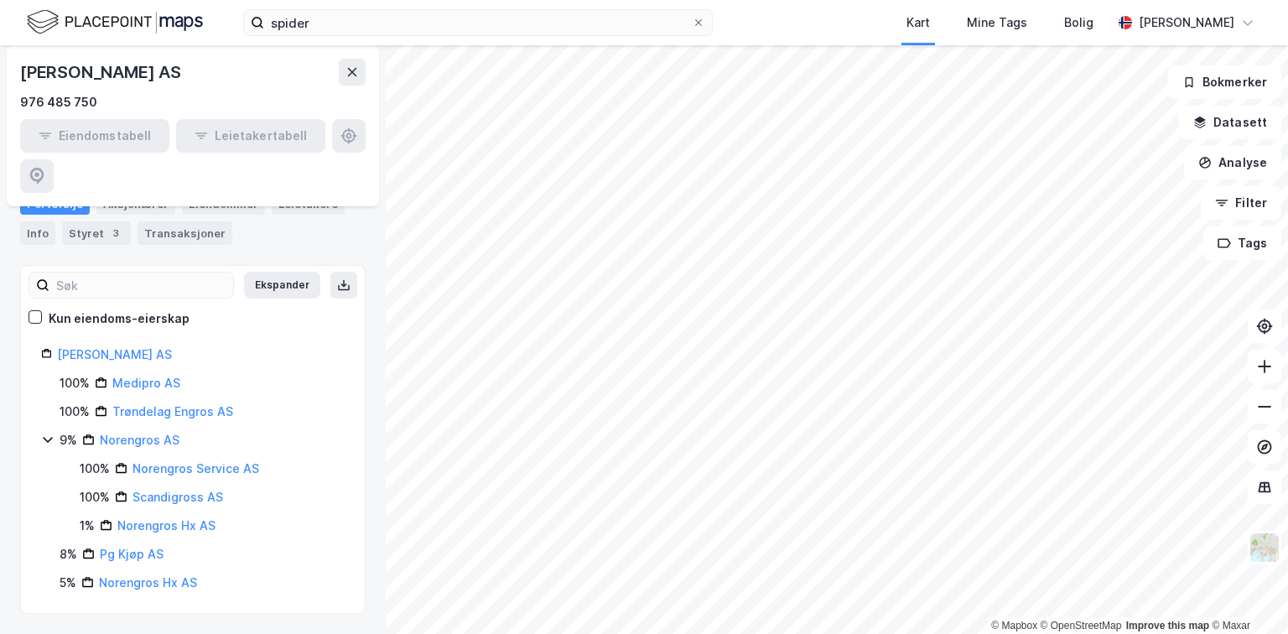
scroll to position [148, 0]
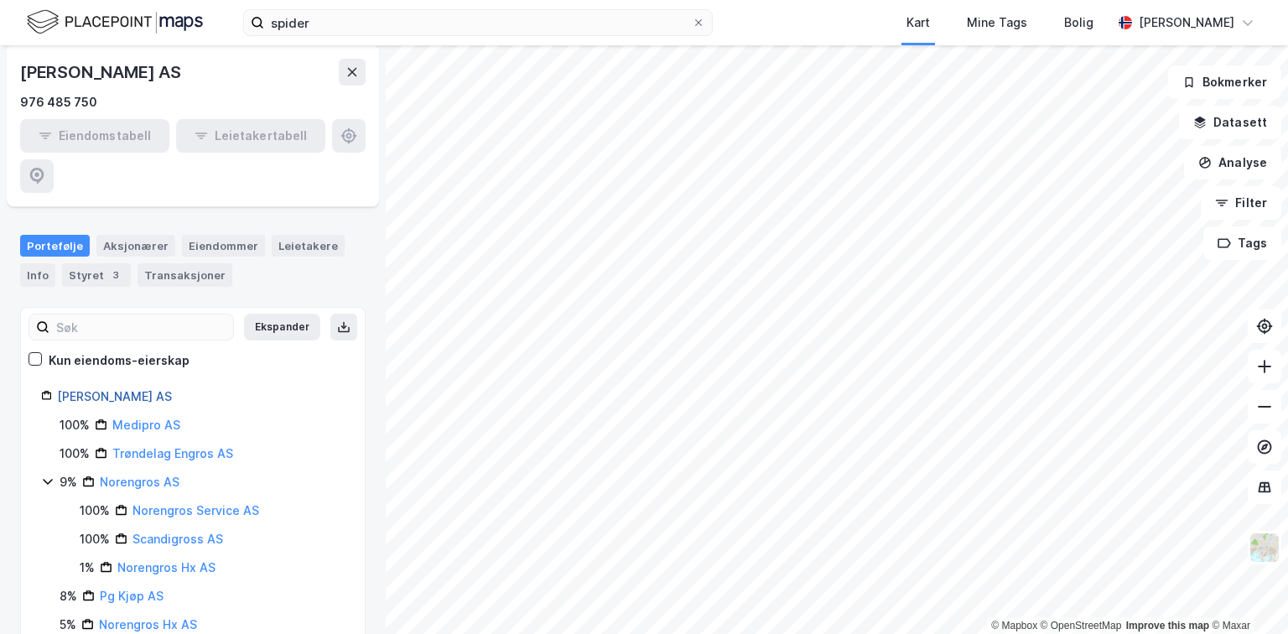
click at [128, 389] on link "[PERSON_NAME] AS" at bounding box center [114, 396] width 115 height 14
click at [90, 389] on link "[PERSON_NAME] AS" at bounding box center [114, 396] width 115 height 14
click at [106, 389] on link "[PERSON_NAME] AS" at bounding box center [114, 396] width 115 height 14
click at [91, 263] on div "Styret 3" at bounding box center [96, 274] width 69 height 23
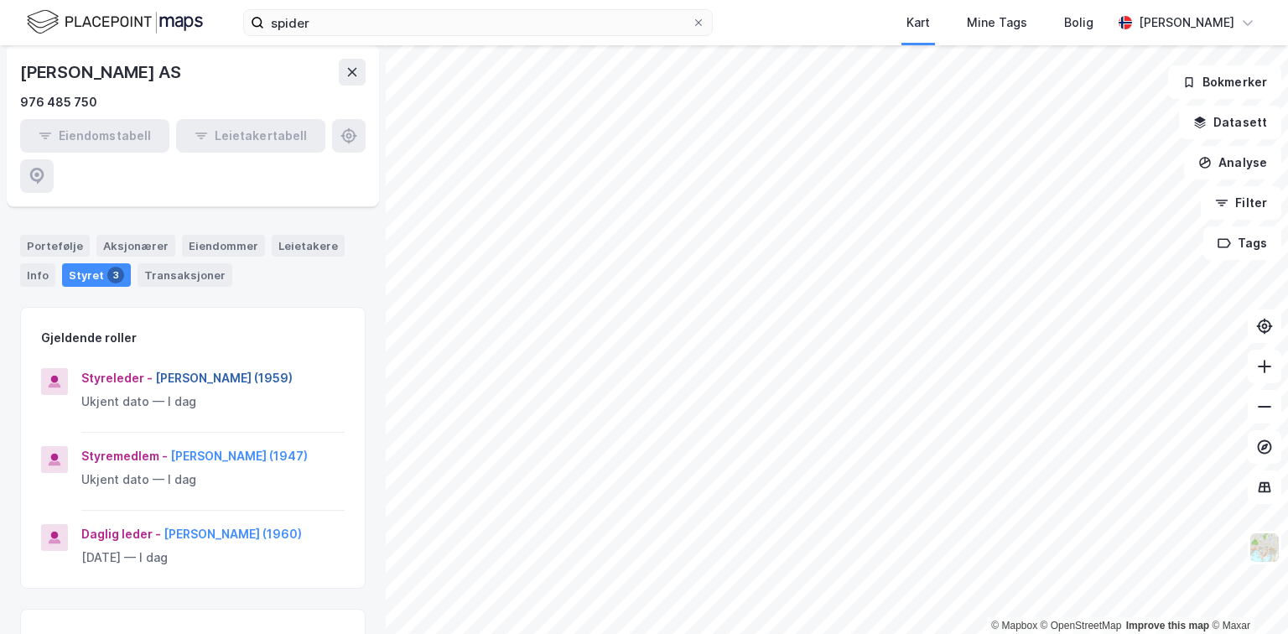
click at [0, 0] on button "[PERSON_NAME] (1959)" at bounding box center [0, 0] width 0 height 0
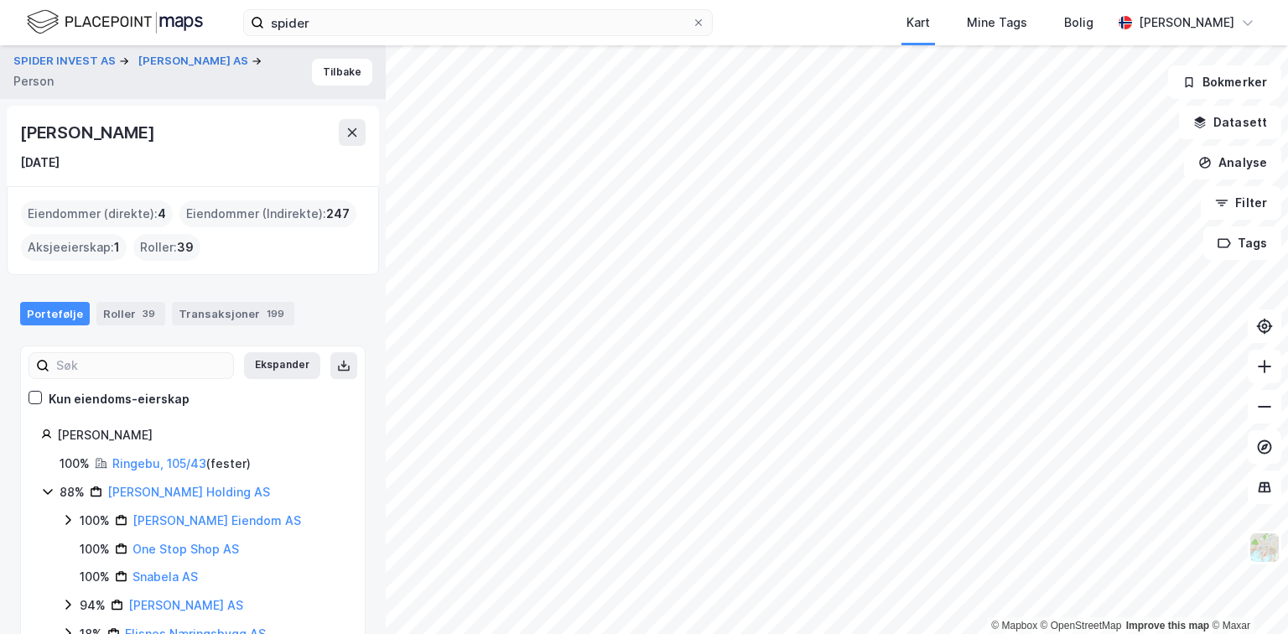
click at [44, 490] on icon at bounding box center [47, 492] width 9 height 6
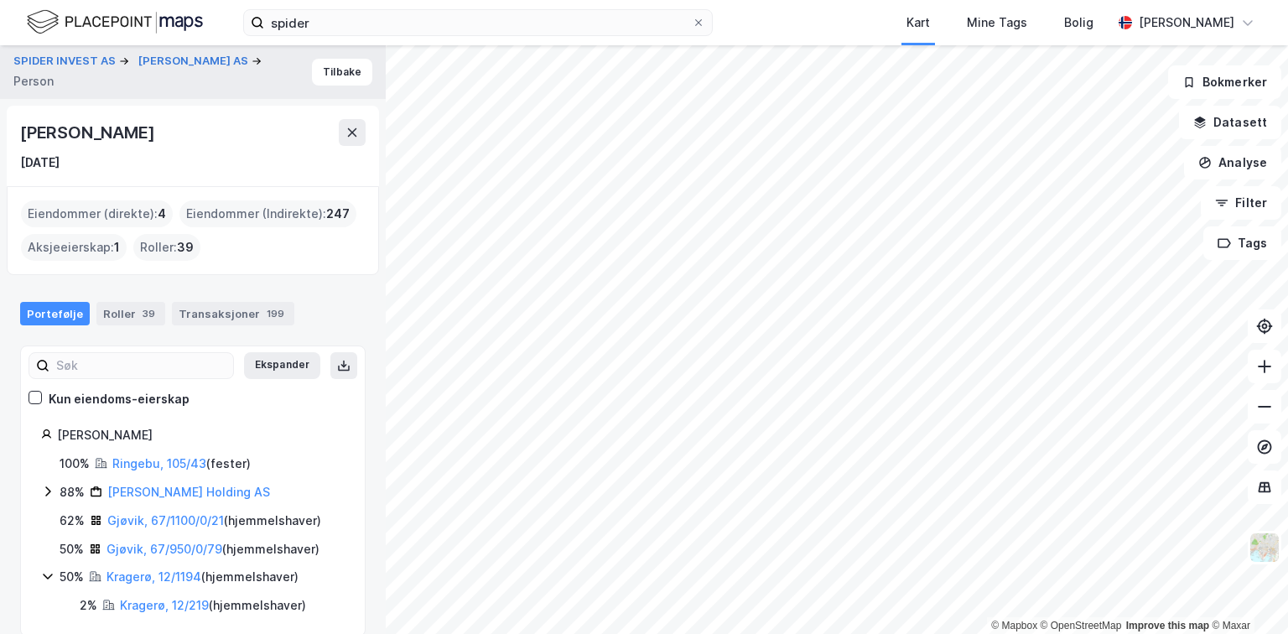
click at [43, 574] on icon at bounding box center [47, 575] width 13 height 13
click at [194, 61] on button "[PERSON_NAME] AS" at bounding box center [194, 61] width 113 height 17
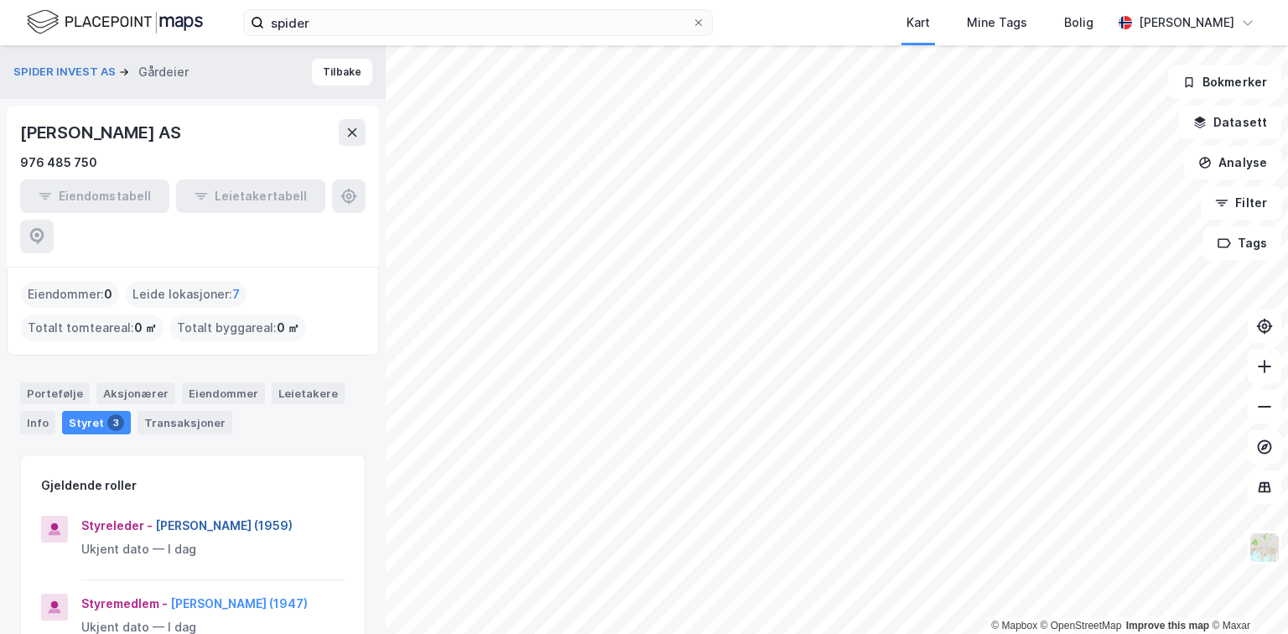
click at [0, 0] on button "[PERSON_NAME] (1959)" at bounding box center [0, 0] width 0 height 0
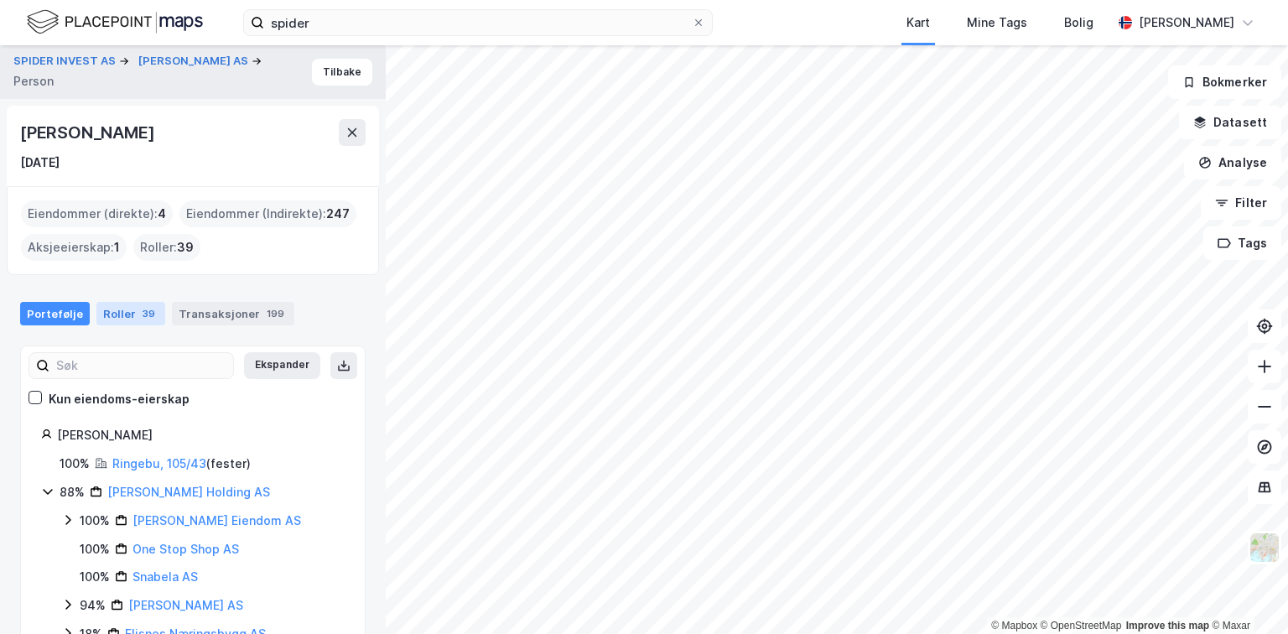
click at [127, 307] on div "Roller 39" at bounding box center [130, 313] width 69 height 23
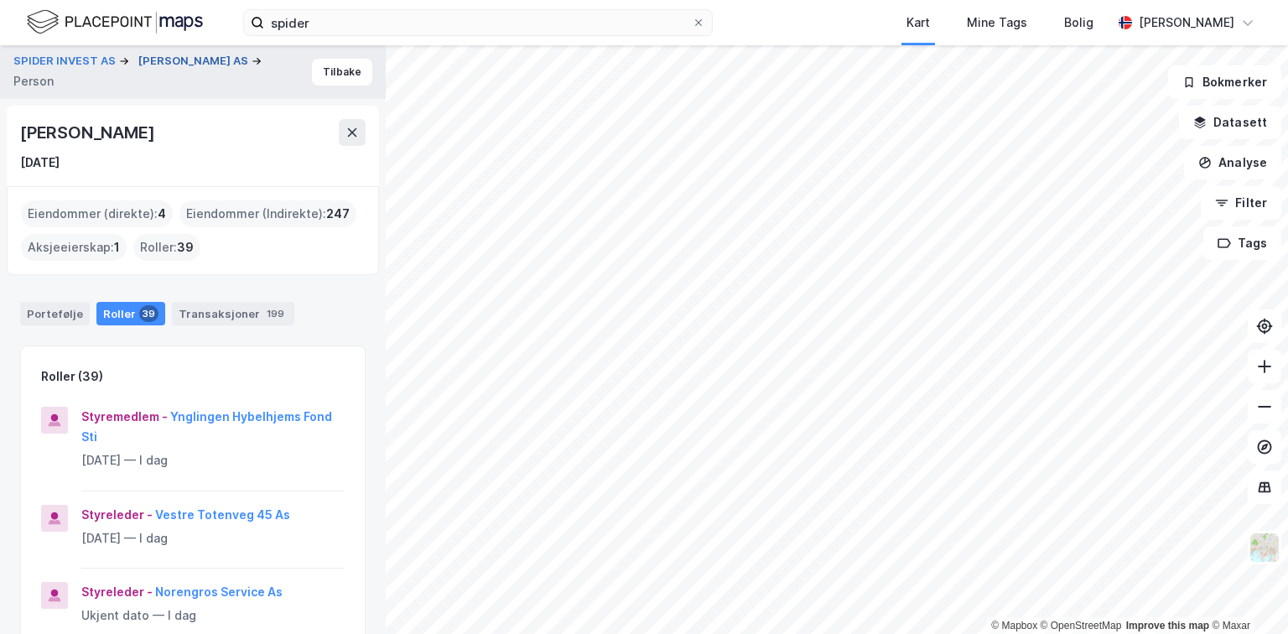
click at [158, 60] on button "[PERSON_NAME] AS" at bounding box center [194, 61] width 113 height 17
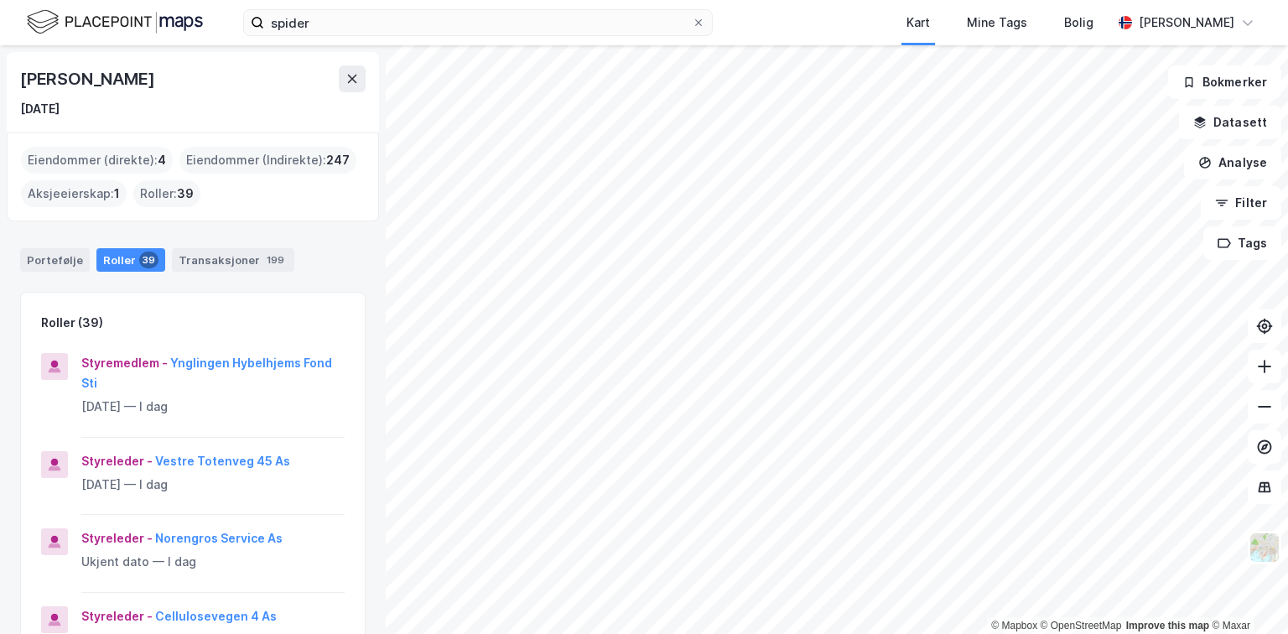
click at [112, 260] on div "Roller 39" at bounding box center [130, 259] width 69 height 23
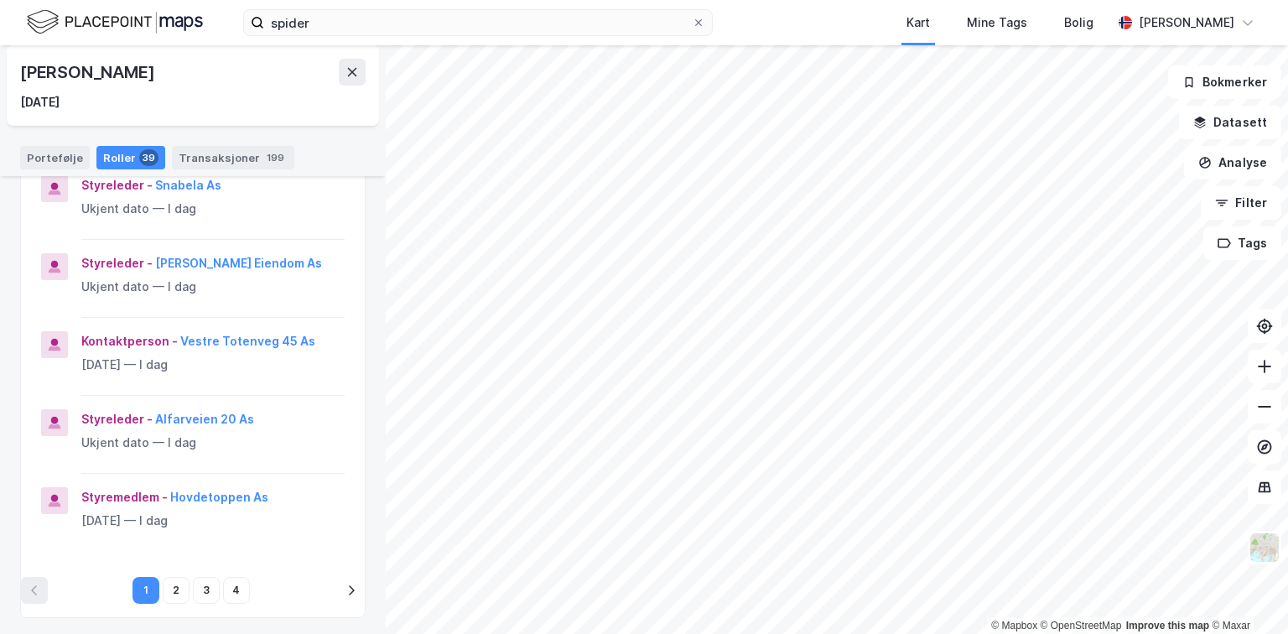
scroll to position [604, 0]
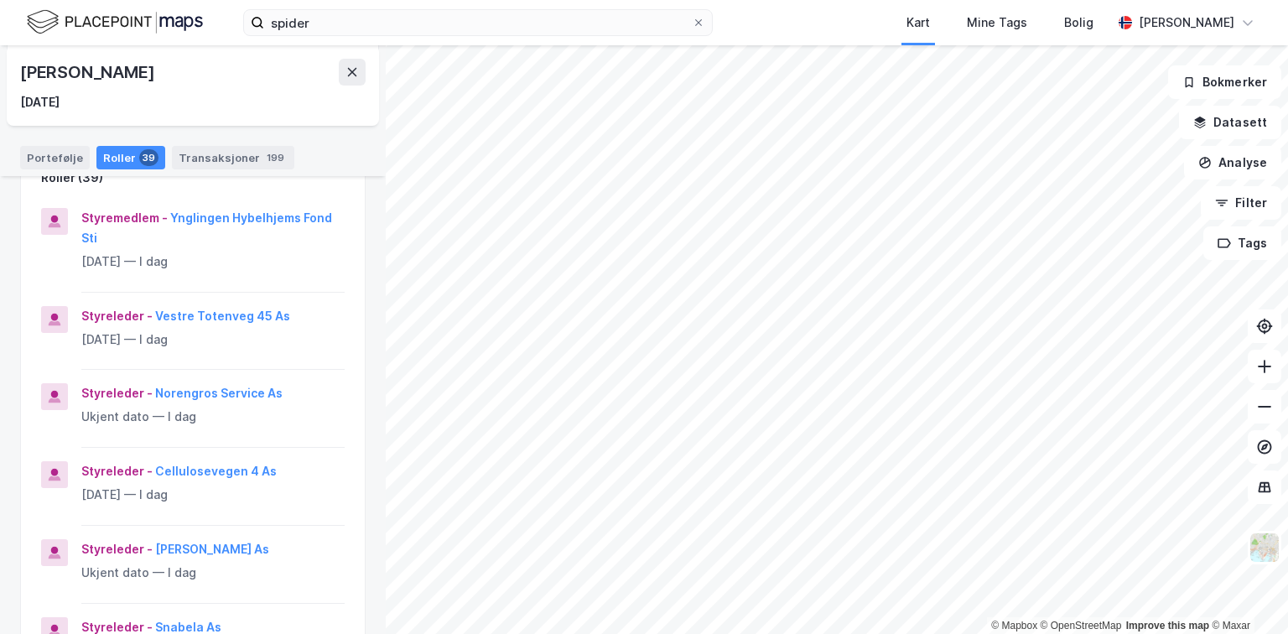
scroll to position [134, 0]
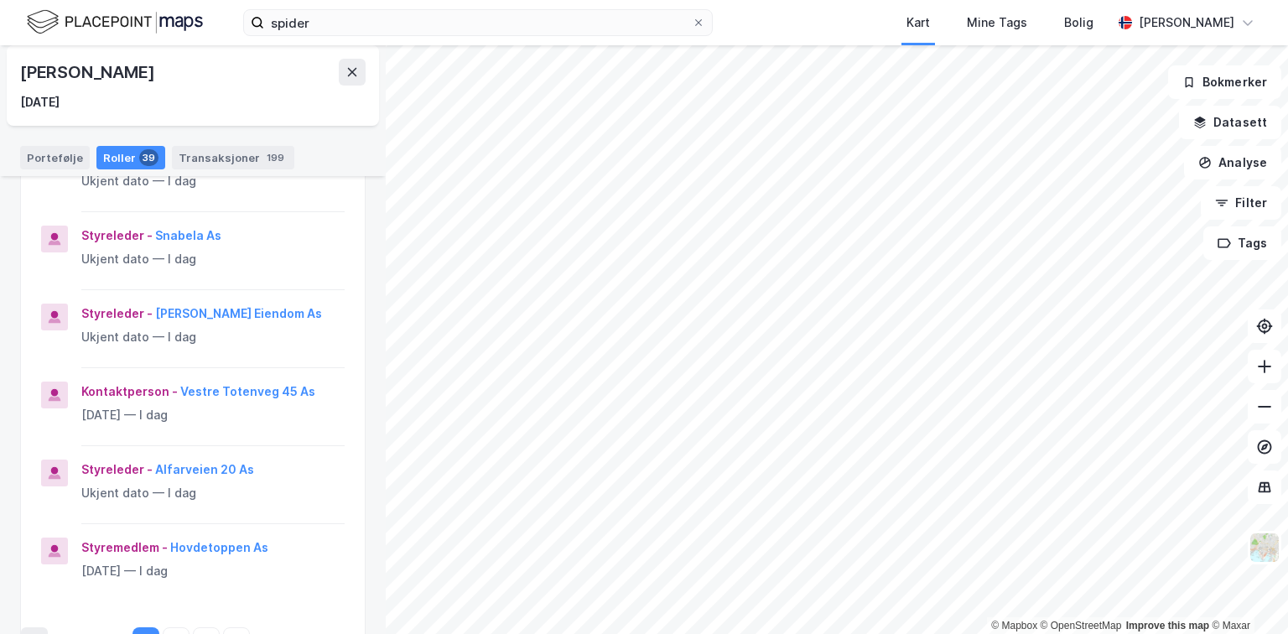
scroll to position [805, 0]
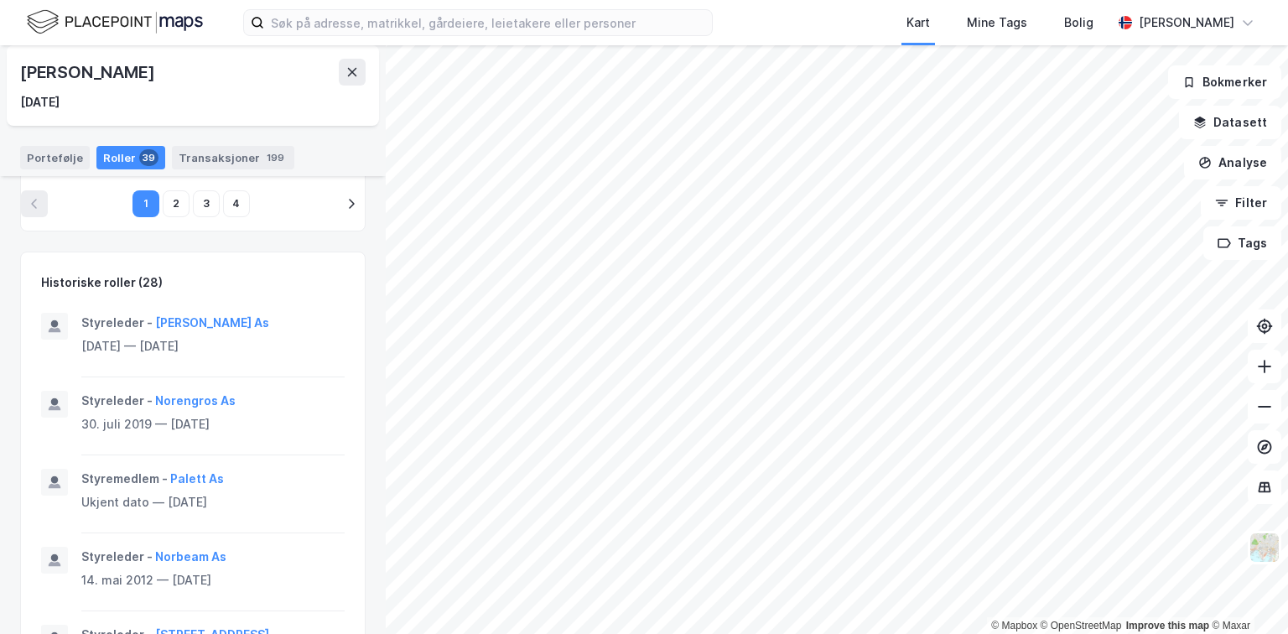
scroll to position [1006, 0]
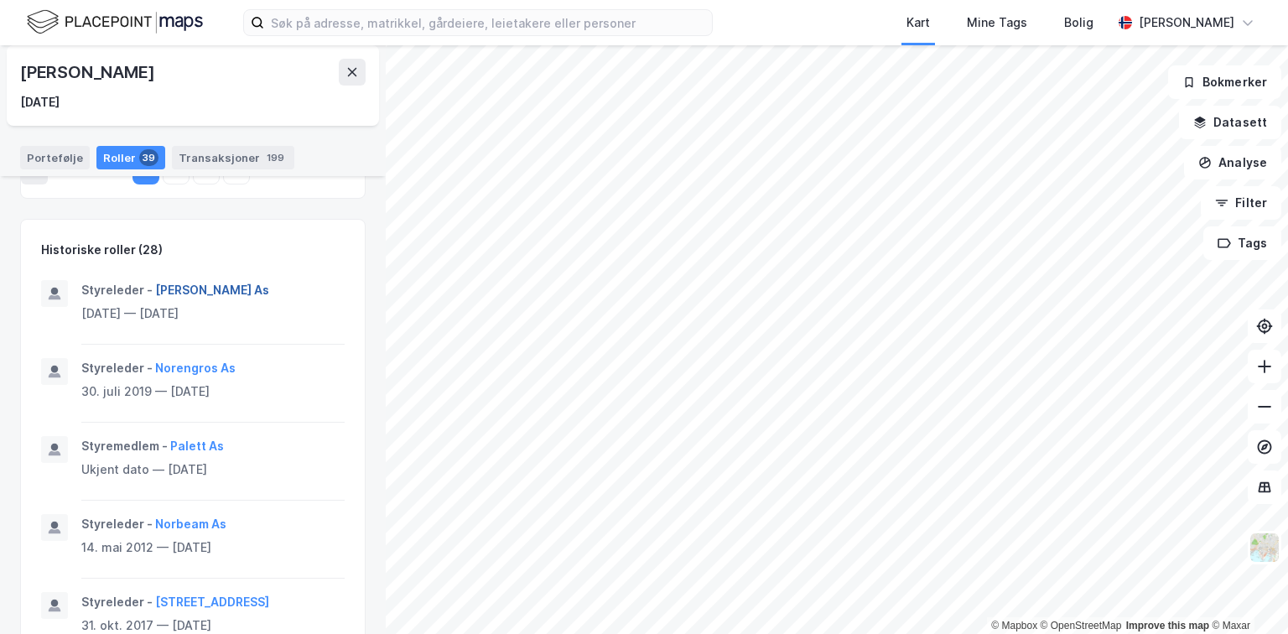
click at [0, 0] on button "[PERSON_NAME] As" at bounding box center [0, 0] width 0 height 0
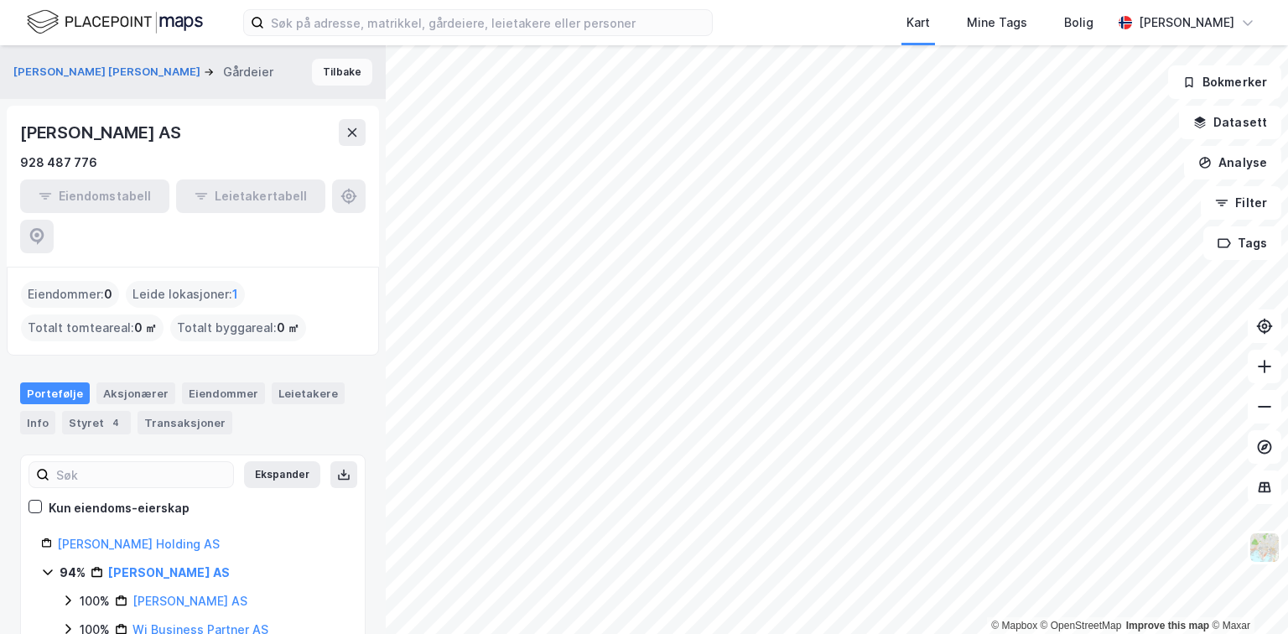
click at [335, 71] on button "Tilbake" at bounding box center [342, 72] width 60 height 27
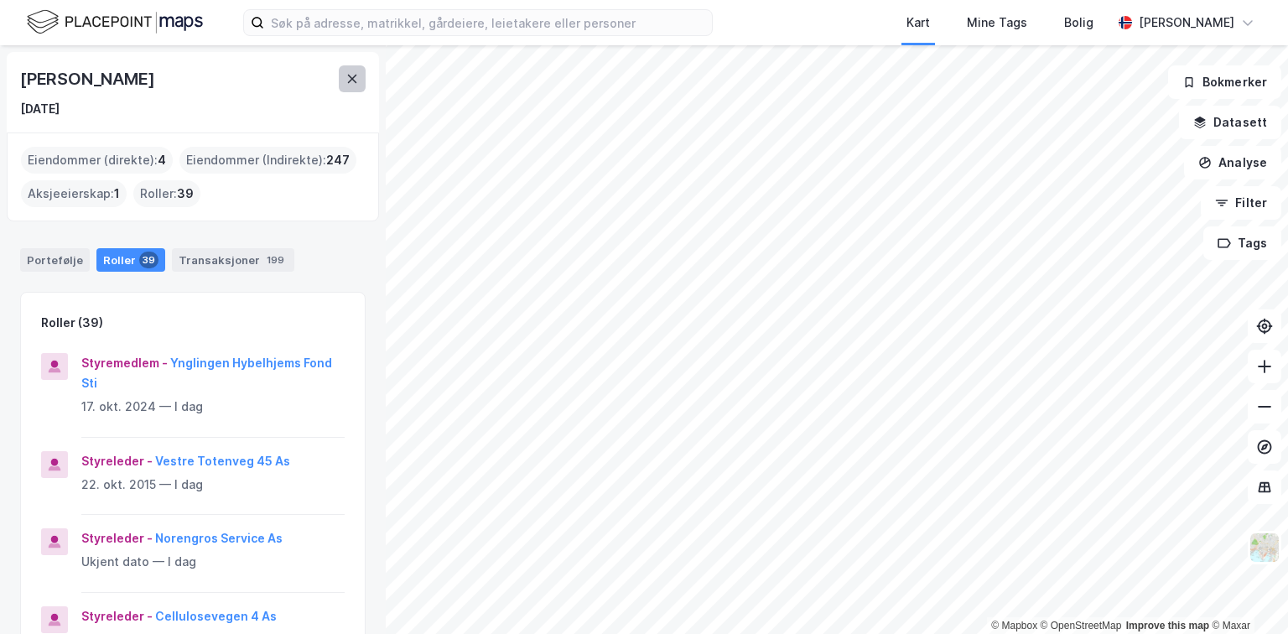
click at [354, 70] on button at bounding box center [352, 78] width 27 height 27
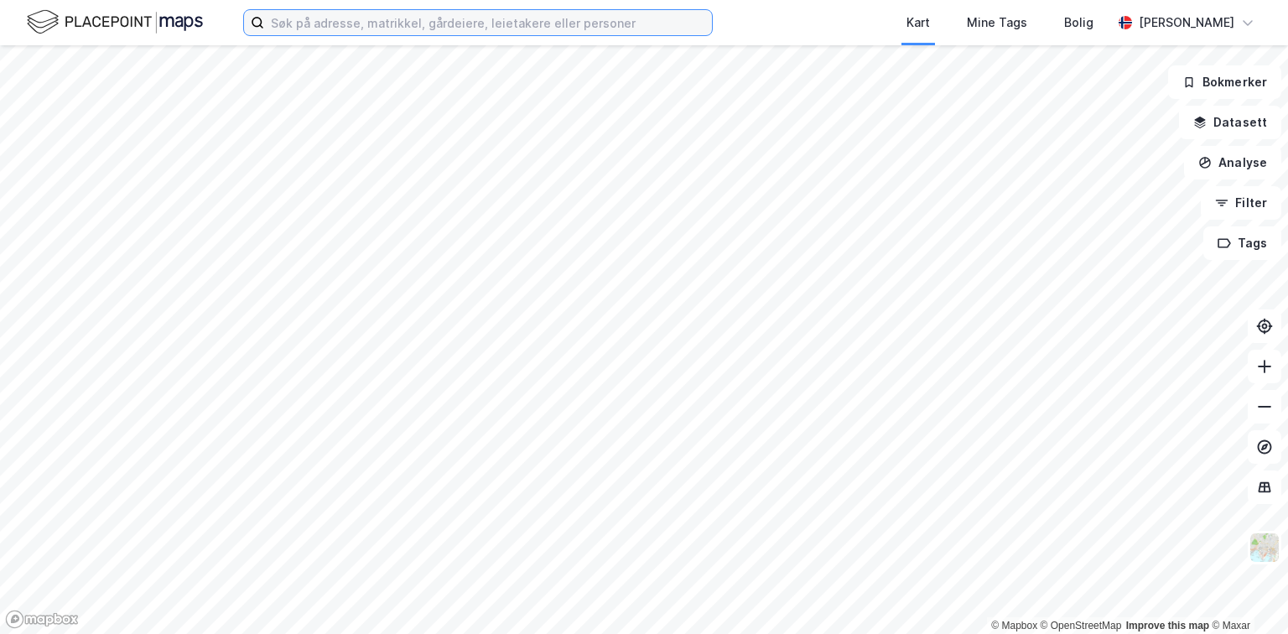
click at [356, 34] on input at bounding box center [488, 22] width 448 height 25
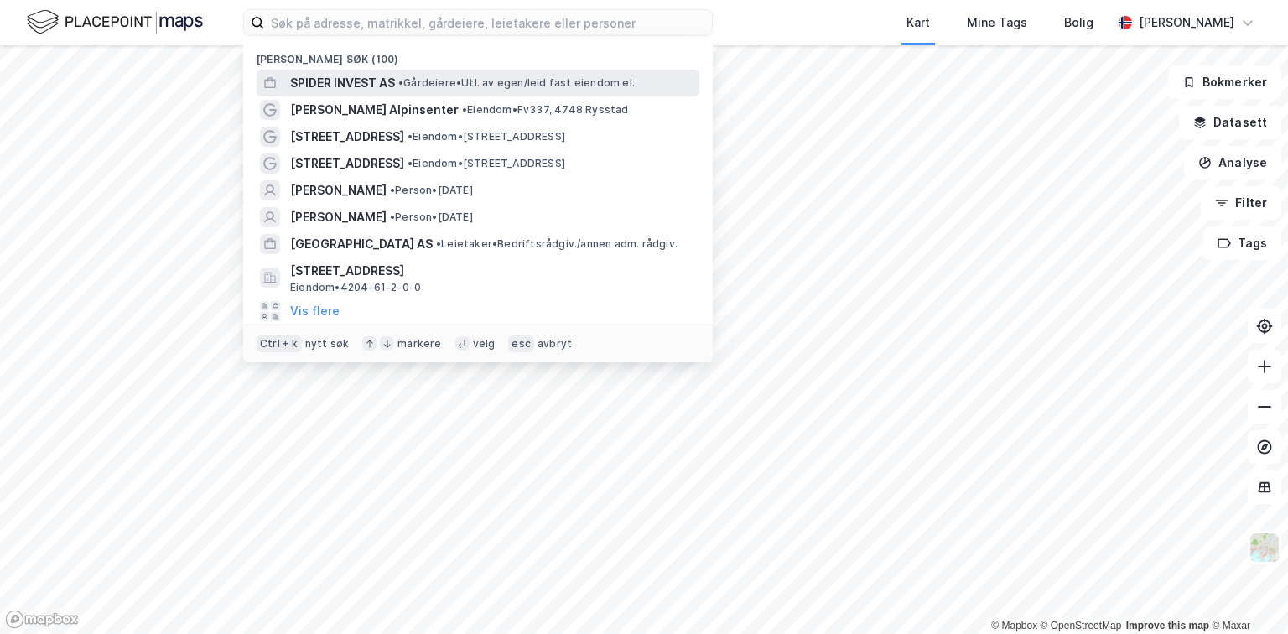
click at [361, 74] on span "SPIDER INVEST AS" at bounding box center [342, 83] width 105 height 20
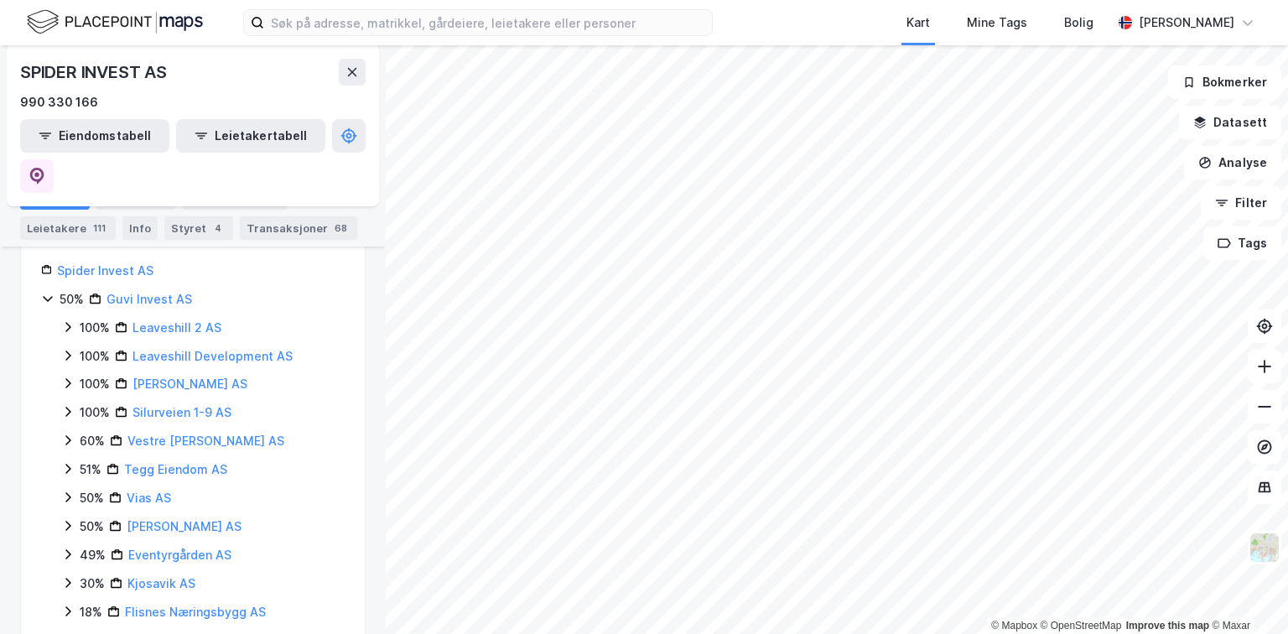
scroll to position [268, 0]
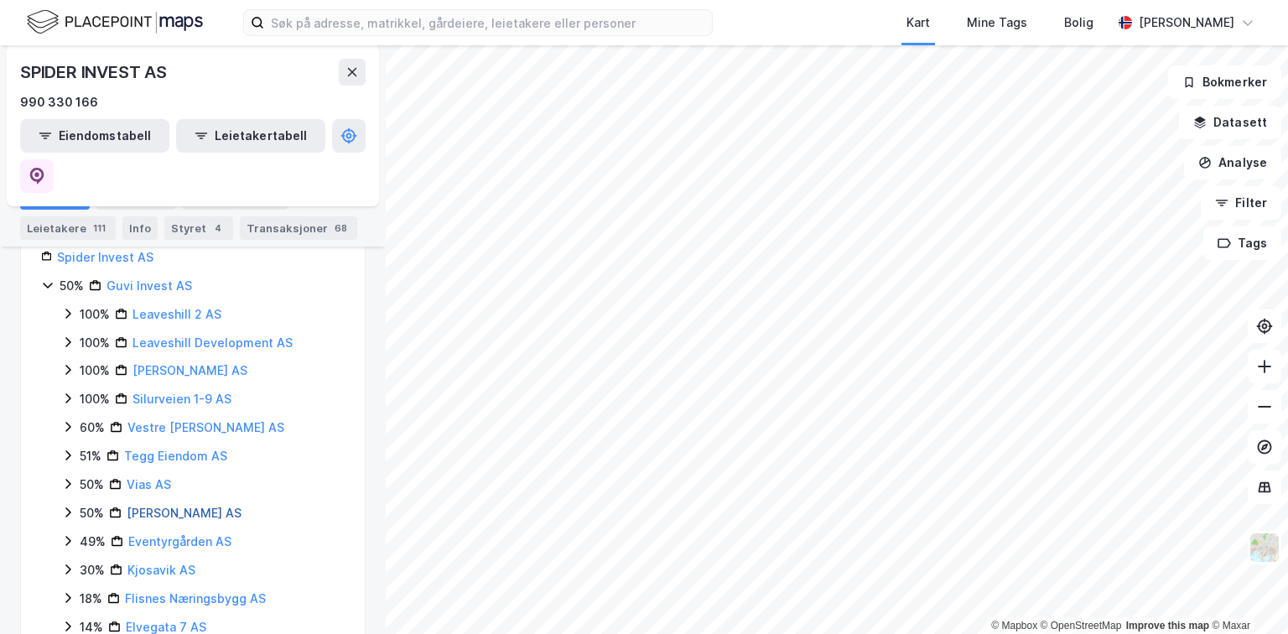
click at [171, 506] on link "[PERSON_NAME] AS" at bounding box center [184, 513] width 115 height 14
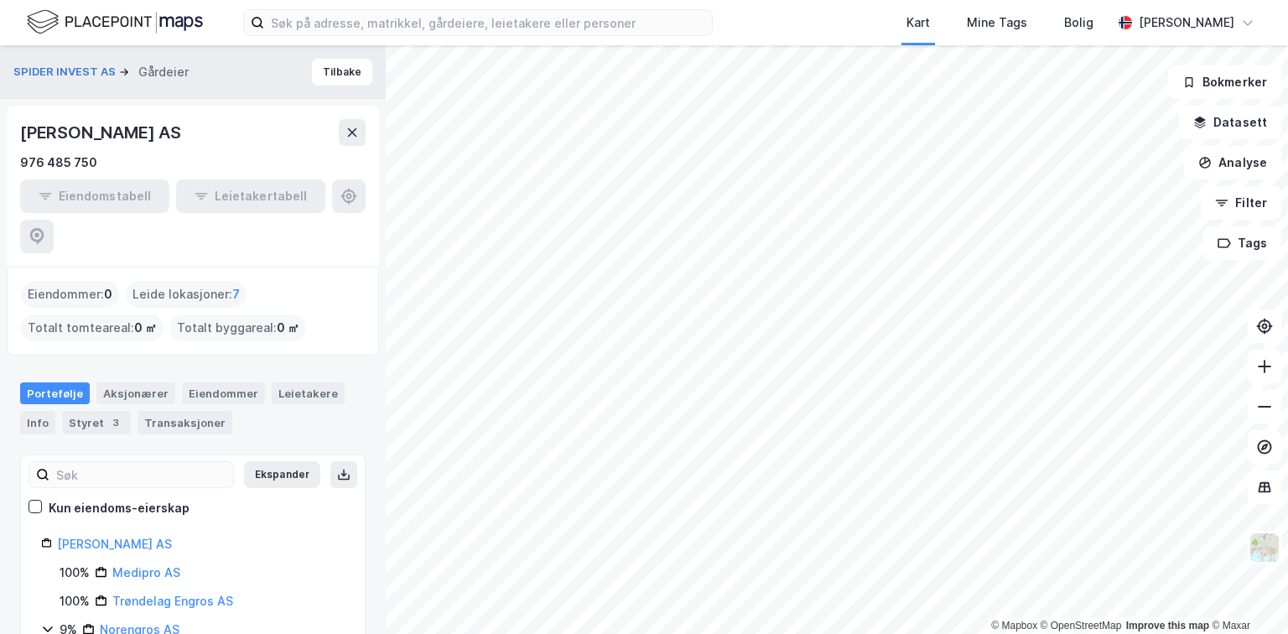
click at [47, 622] on icon at bounding box center [47, 628] width 13 height 13
